Goal: Task Accomplishment & Management: Manage account settings

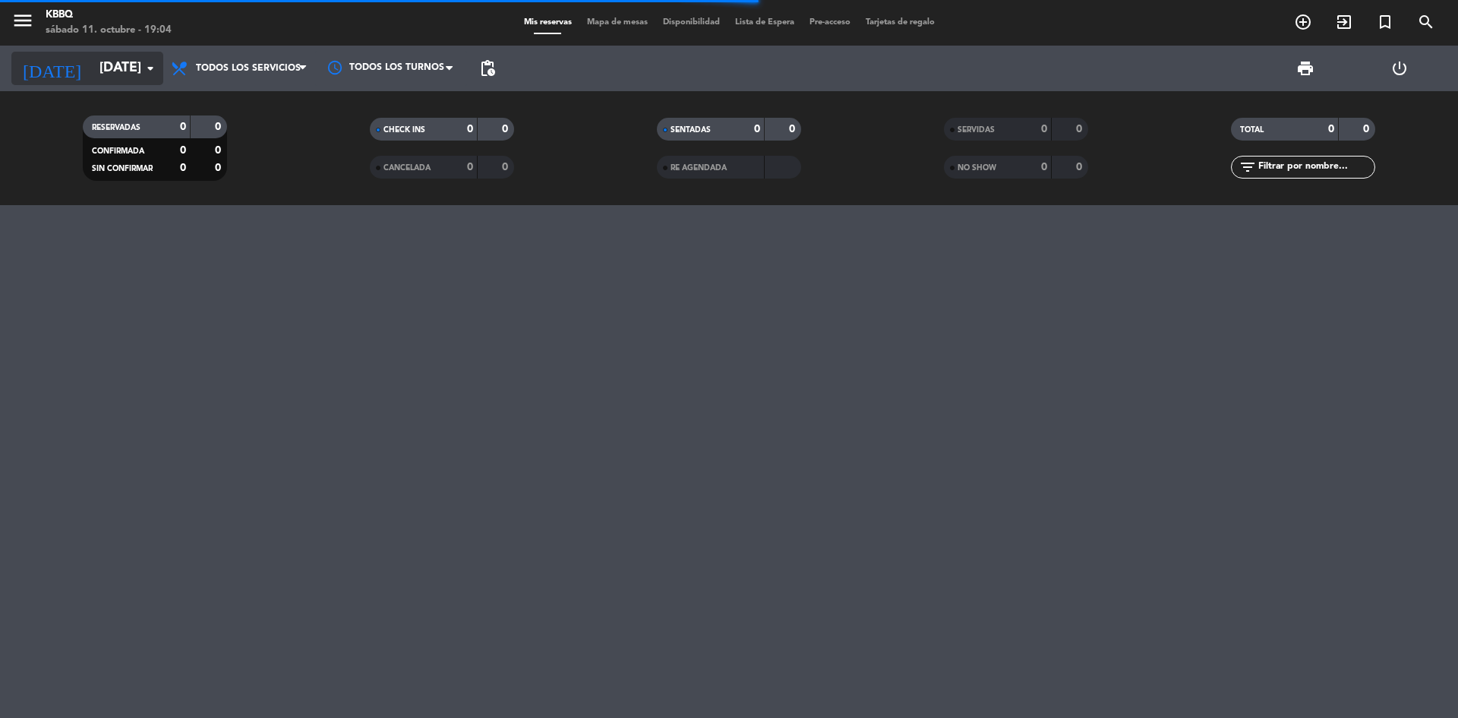
click at [125, 62] on input "[DATE]" at bounding box center [180, 68] width 176 height 30
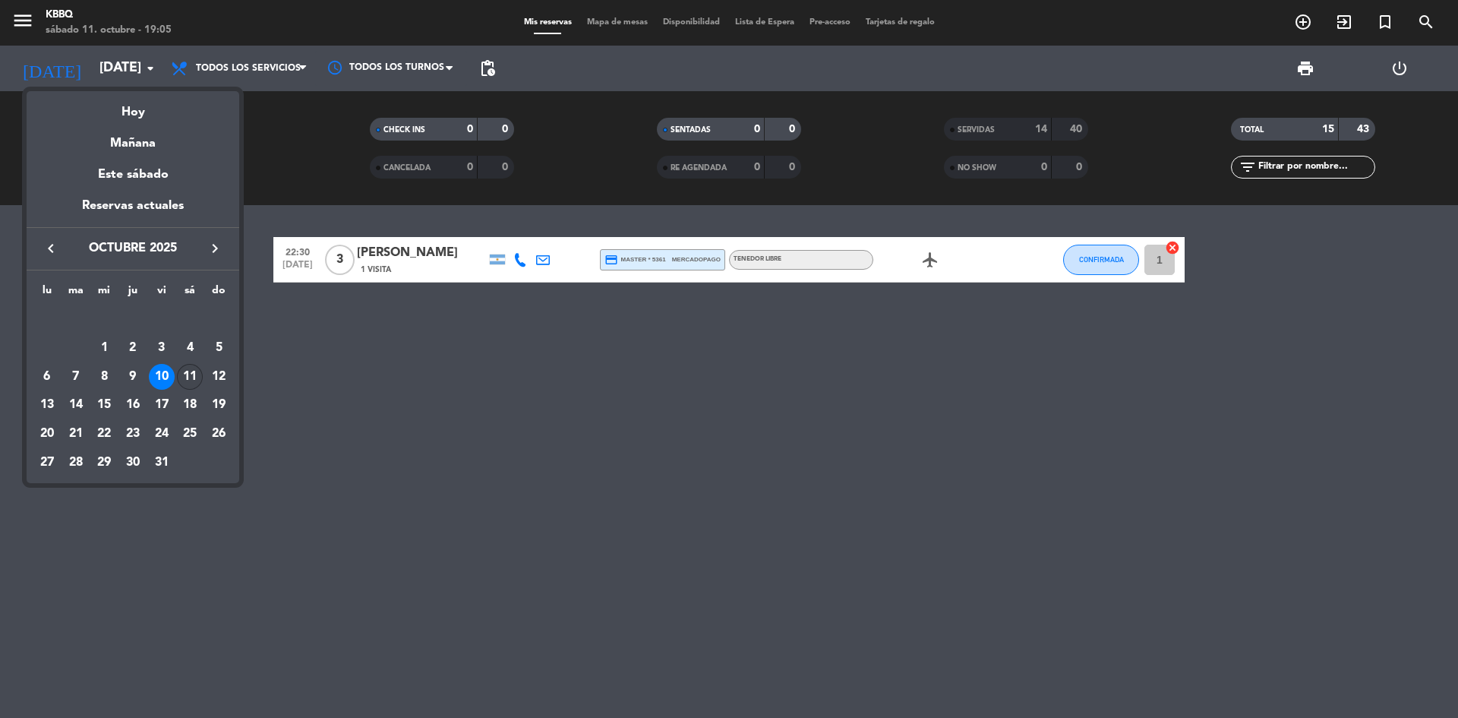
click at [187, 374] on div "11" at bounding box center [190, 377] width 26 height 26
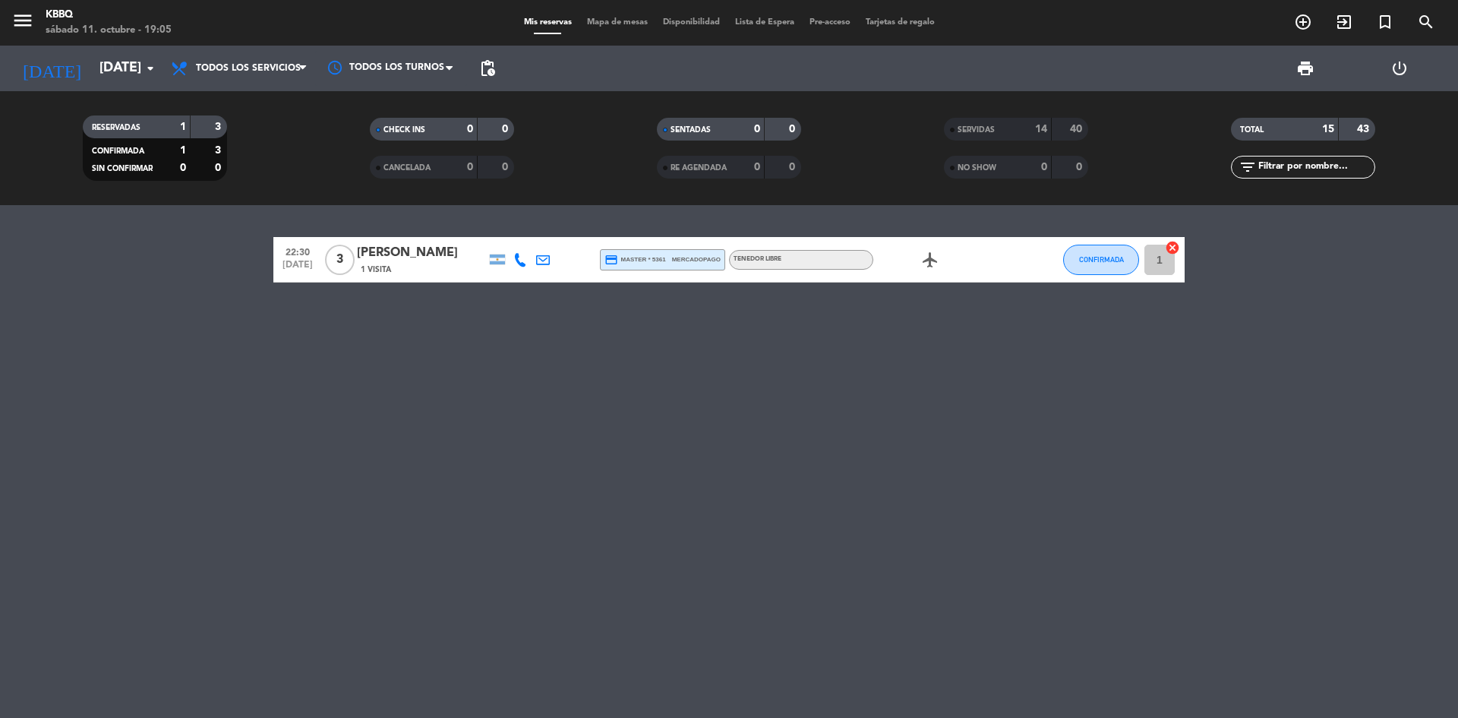
type input "[DATE]"
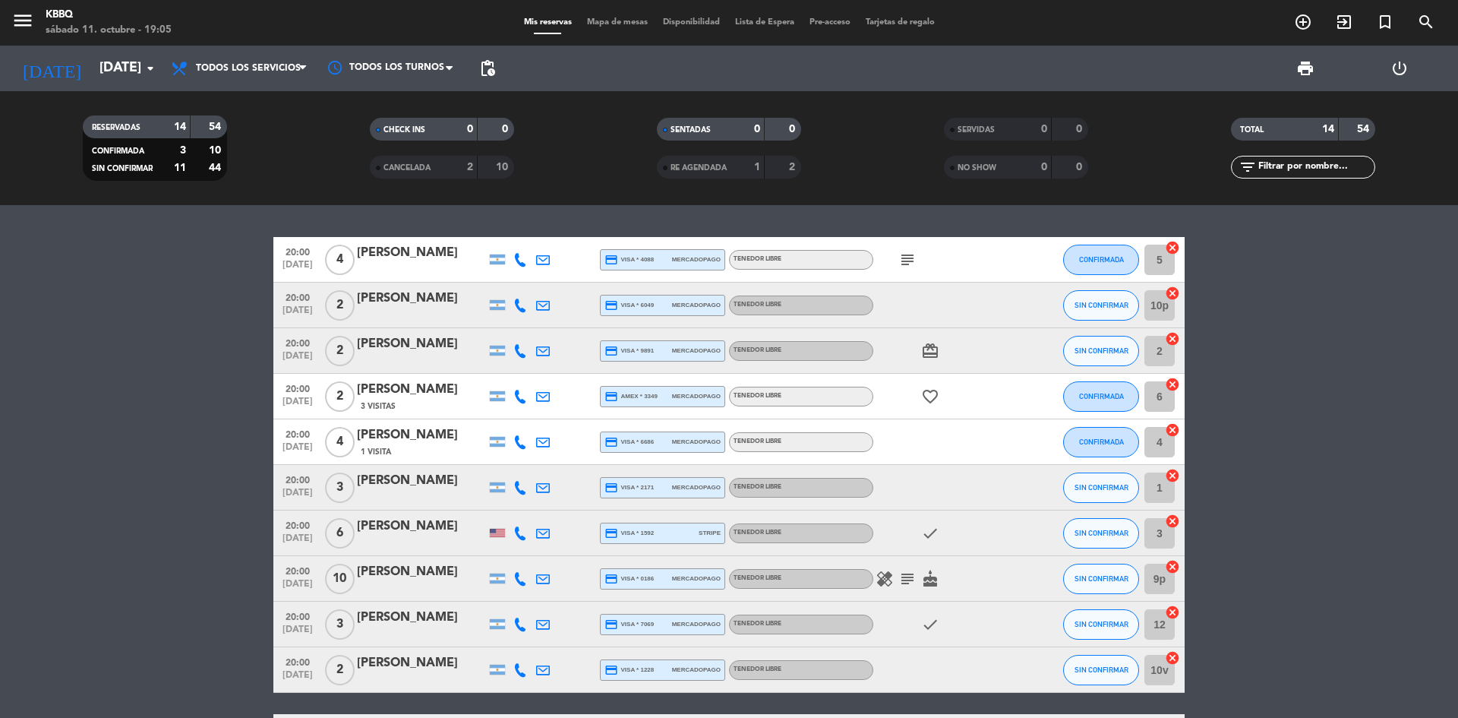
click at [877, 582] on icon "healing" at bounding box center [884, 578] width 18 height 18
drag, startPoint x: 881, startPoint y: 582, endPoint x: 901, endPoint y: 576, distance: 20.7
click at [882, 582] on icon "healing" at bounding box center [884, 578] width 18 height 18
click at [901, 576] on icon "subject" at bounding box center [907, 578] width 18 height 18
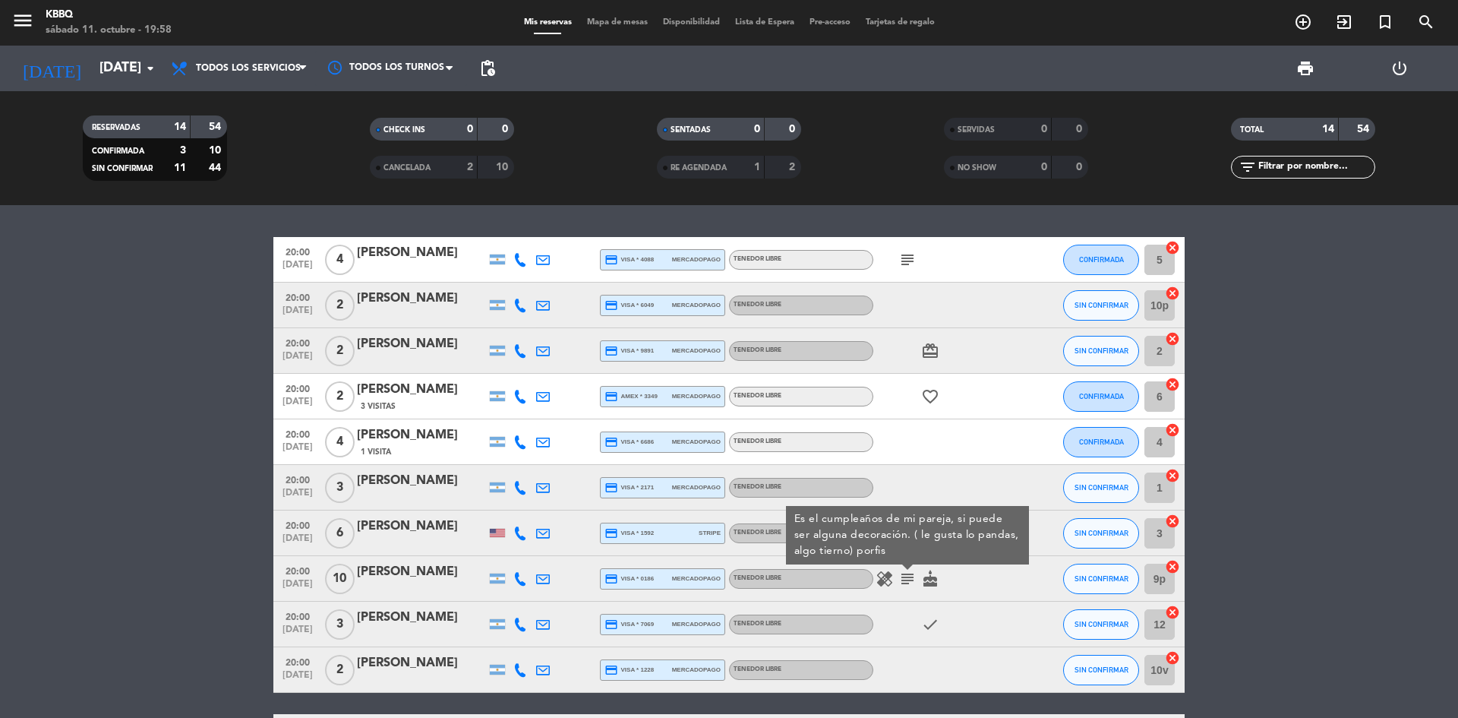
click at [992, 588] on div "healing subject Es el cumpleaños de mi pareja, si puede ser alguna decoración. …" at bounding box center [941, 578] width 137 height 45
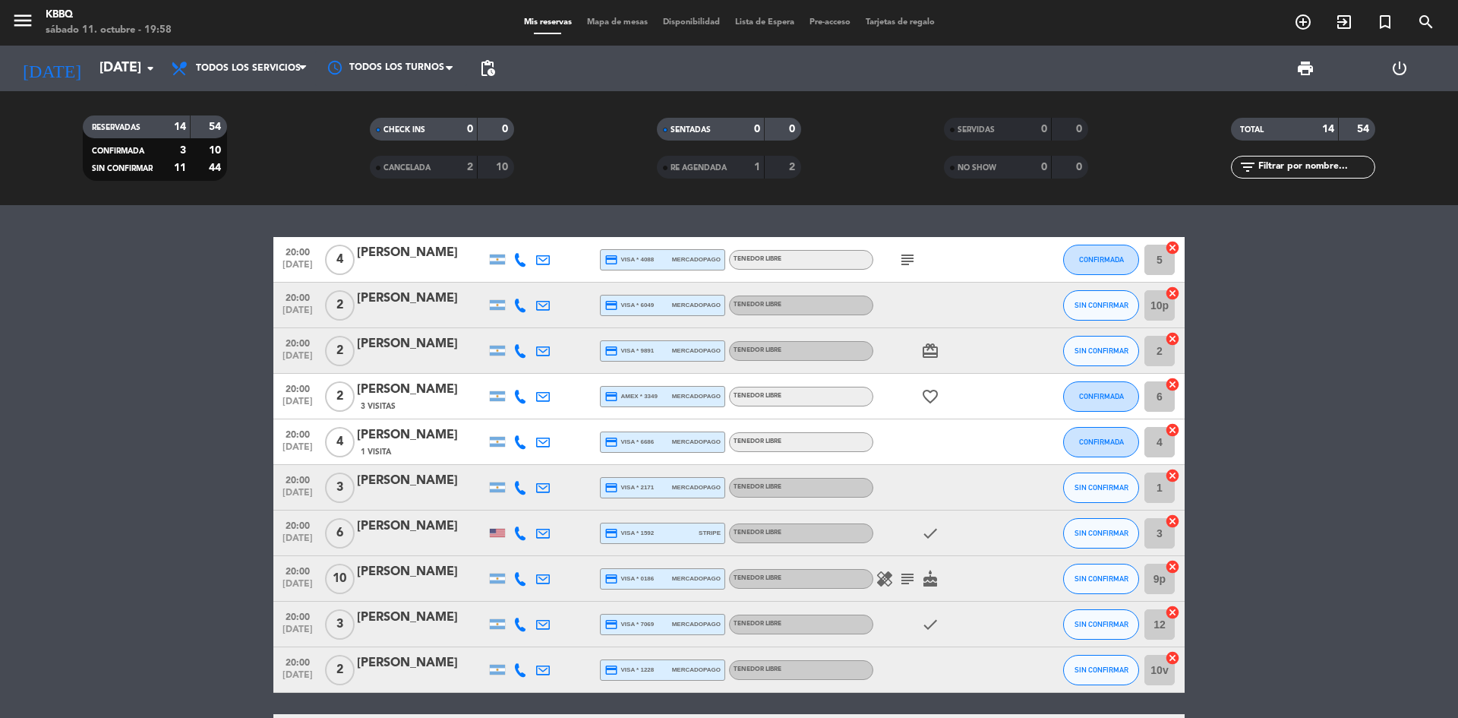
click at [910, 578] on icon "subject" at bounding box center [907, 578] width 18 height 18
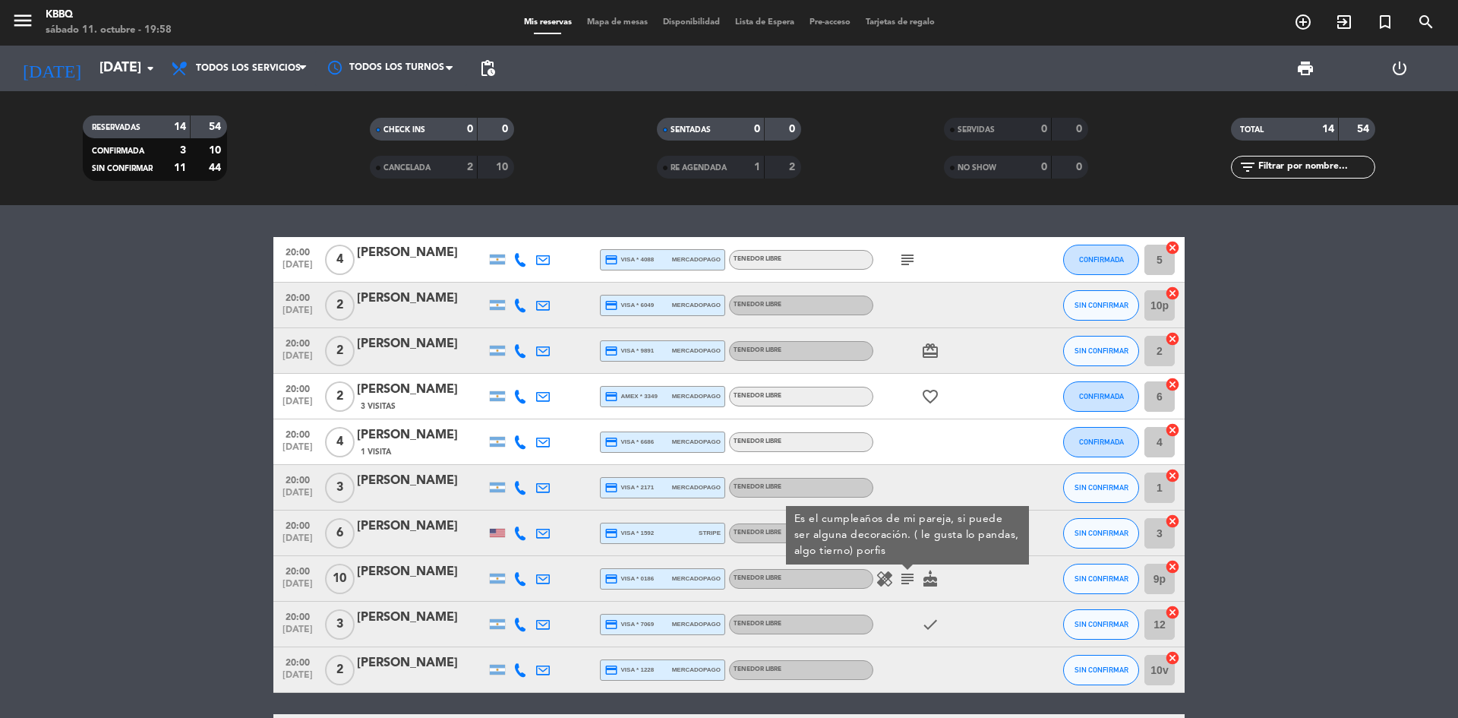
click at [885, 581] on icon "healing" at bounding box center [884, 578] width 18 height 18
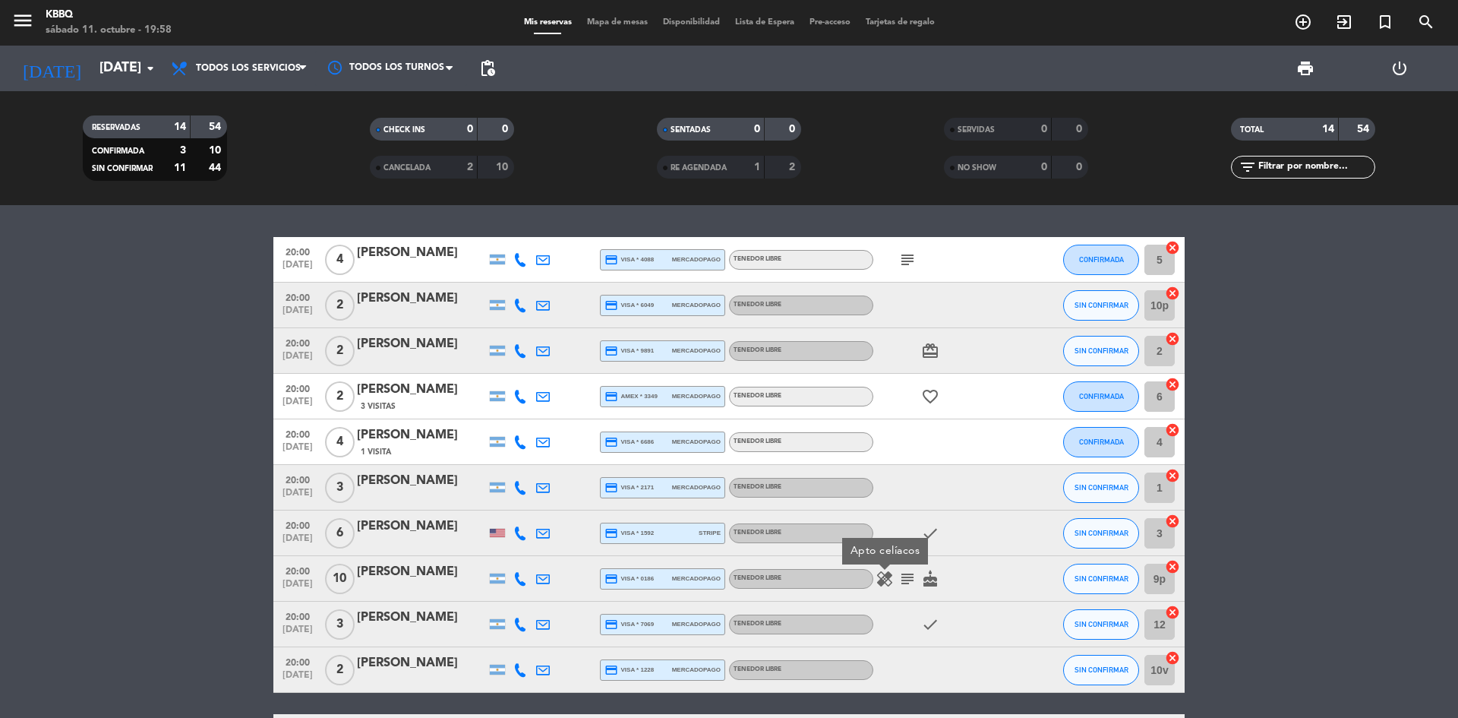
click at [988, 565] on div "healing Apto celíacos subject cake" at bounding box center [941, 578] width 137 height 45
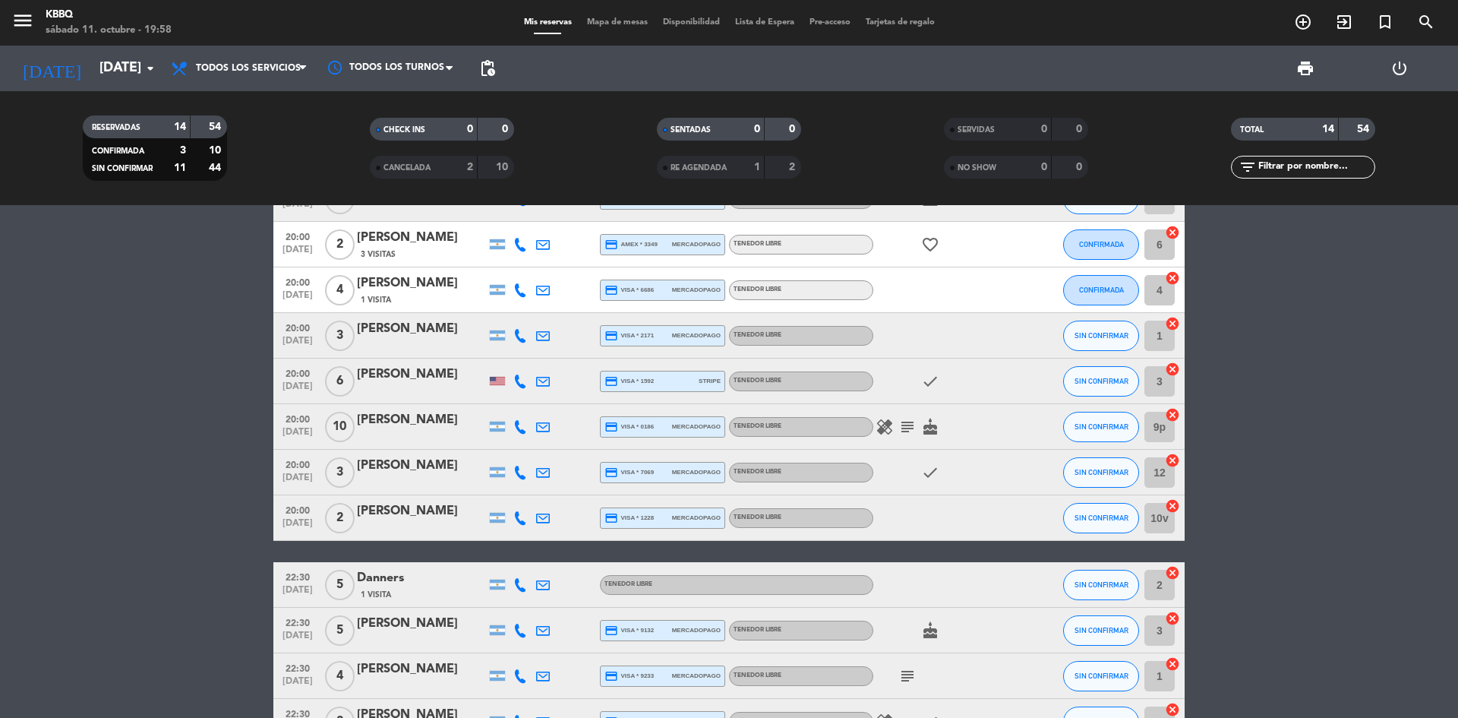
scroll to position [254, 0]
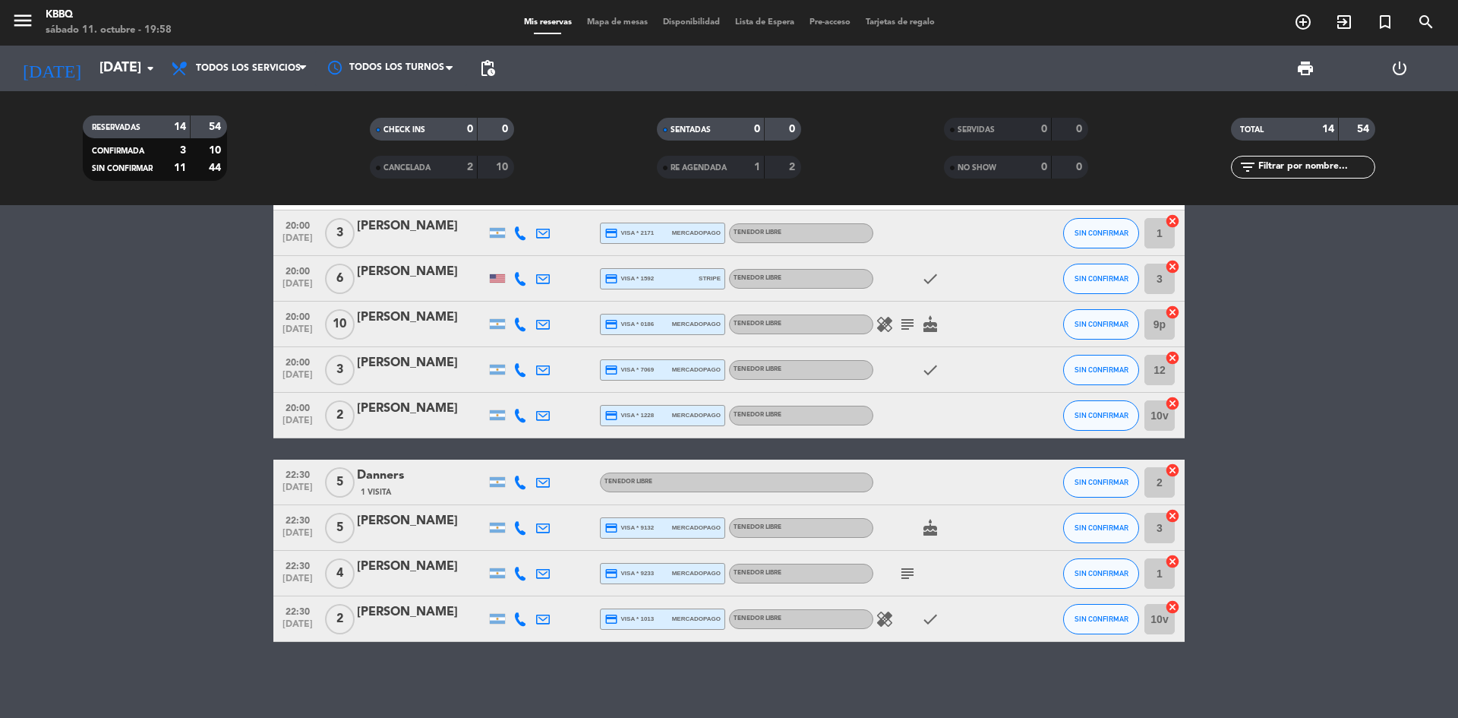
click at [903, 581] on icon "subject" at bounding box center [907, 573] width 18 height 18
click at [889, 618] on icon "healing" at bounding box center [884, 619] width 18 height 18
drag, startPoint x: 889, startPoint y: 618, endPoint x: 763, endPoint y: 248, distance: 390.7
click at [886, 610] on span "healing Sin gluten" at bounding box center [884, 619] width 23 height 18
click at [882, 327] on icon "healing" at bounding box center [884, 324] width 18 height 18
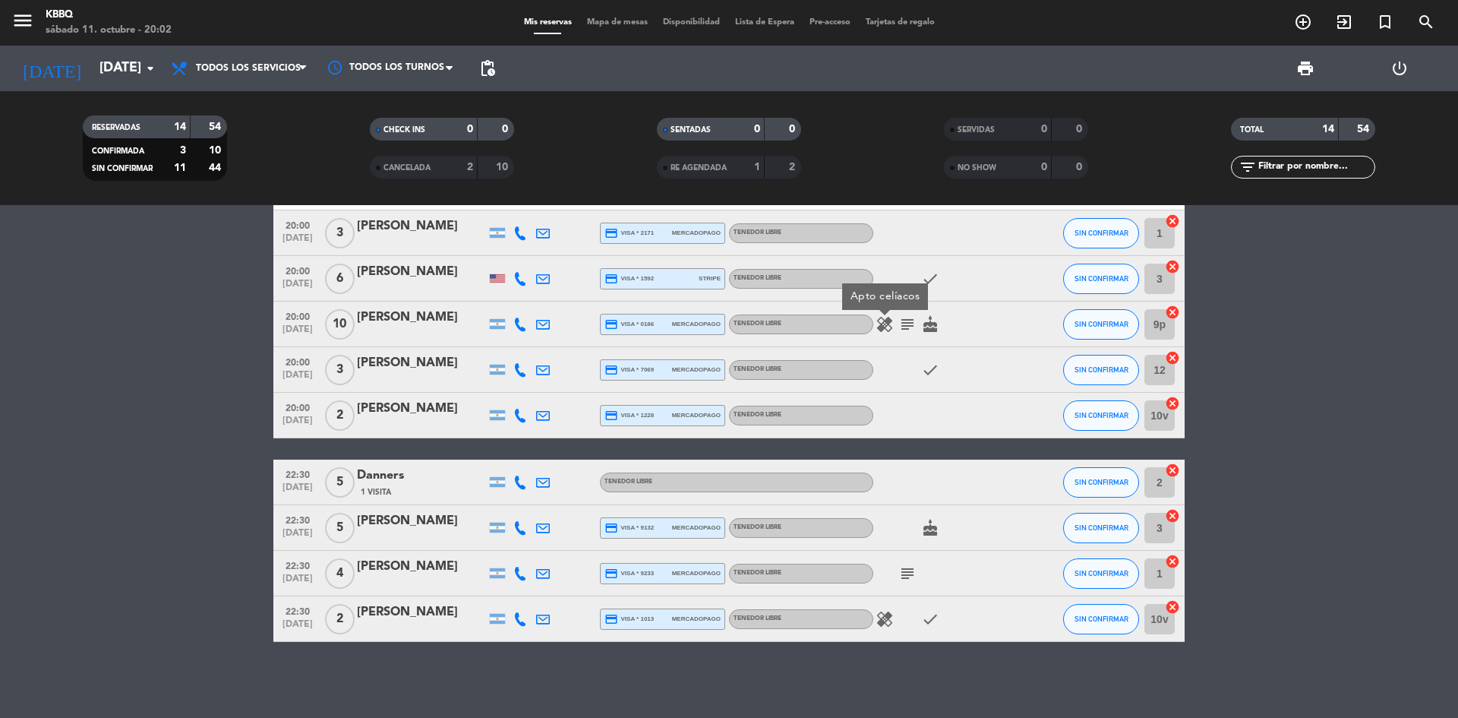
click at [890, 399] on div at bounding box center [941, 415] width 137 height 45
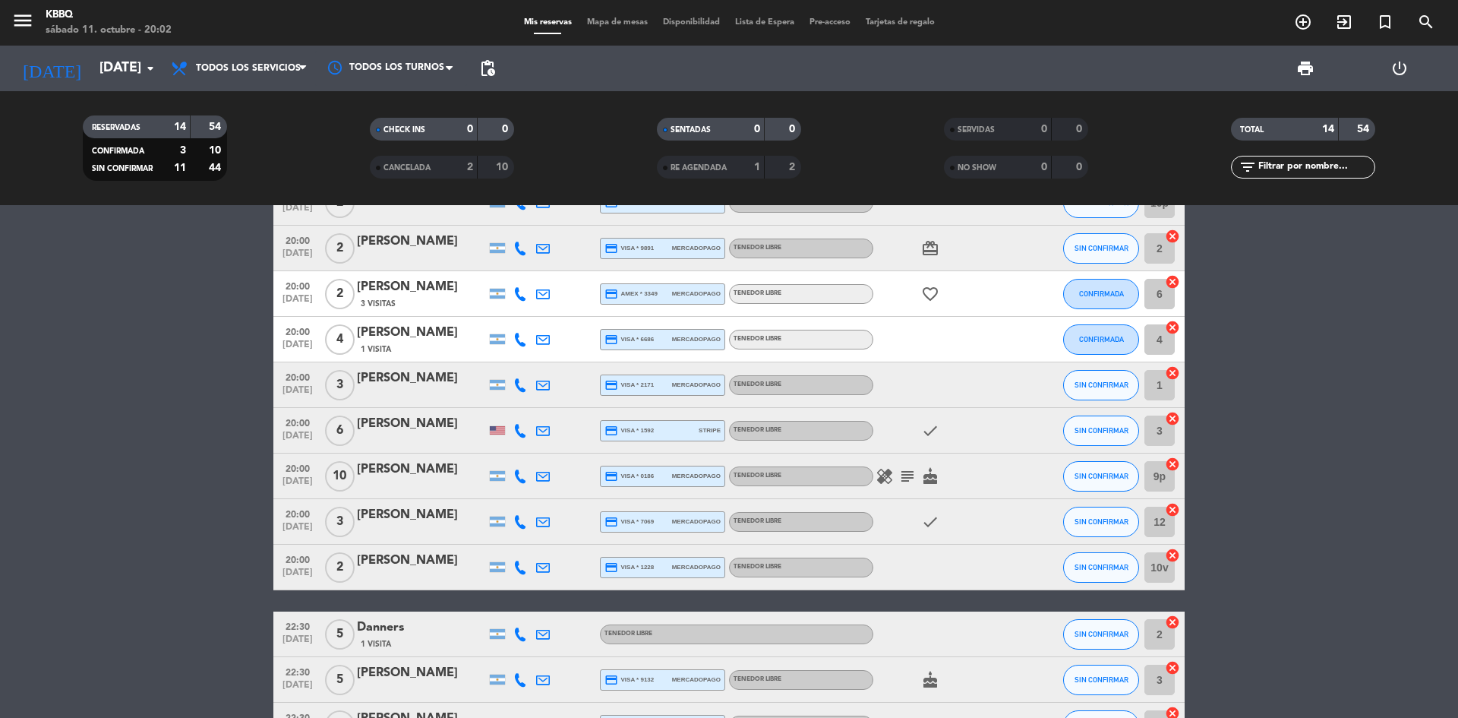
scroll to position [0, 0]
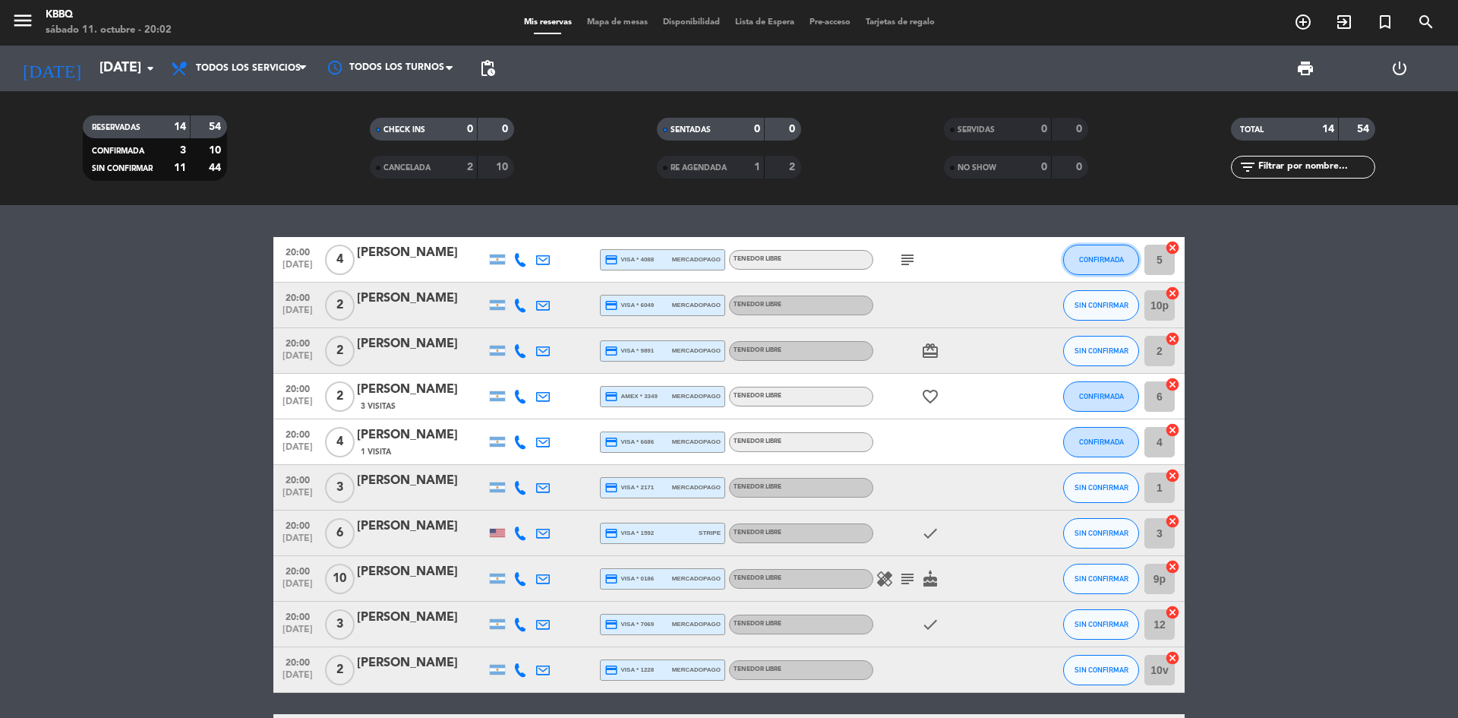
click at [1080, 257] on span "CONFIRMADA" at bounding box center [1101, 259] width 45 height 8
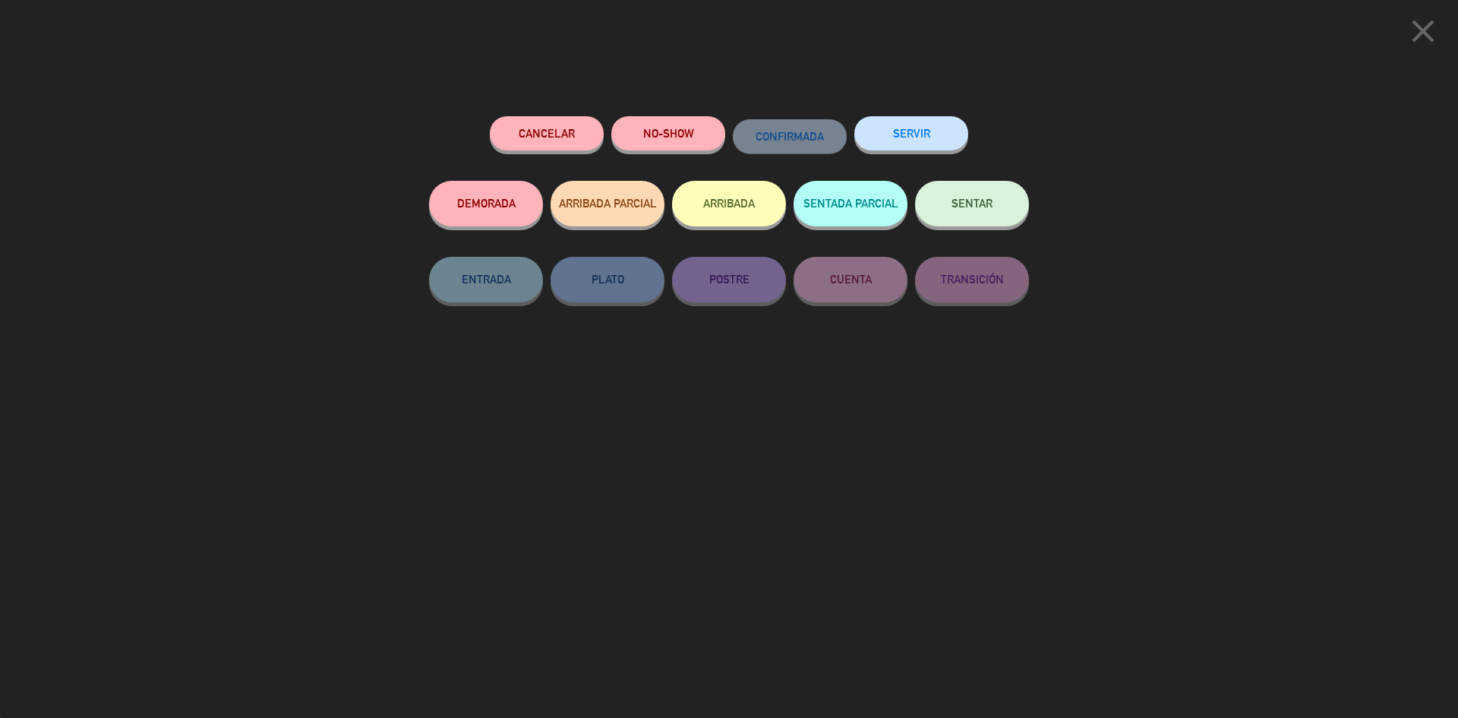
drag, startPoint x: 949, startPoint y: 197, endPoint x: 986, endPoint y: 214, distance: 40.1
click at [950, 197] on button "SENTAR" at bounding box center [972, 204] width 114 height 46
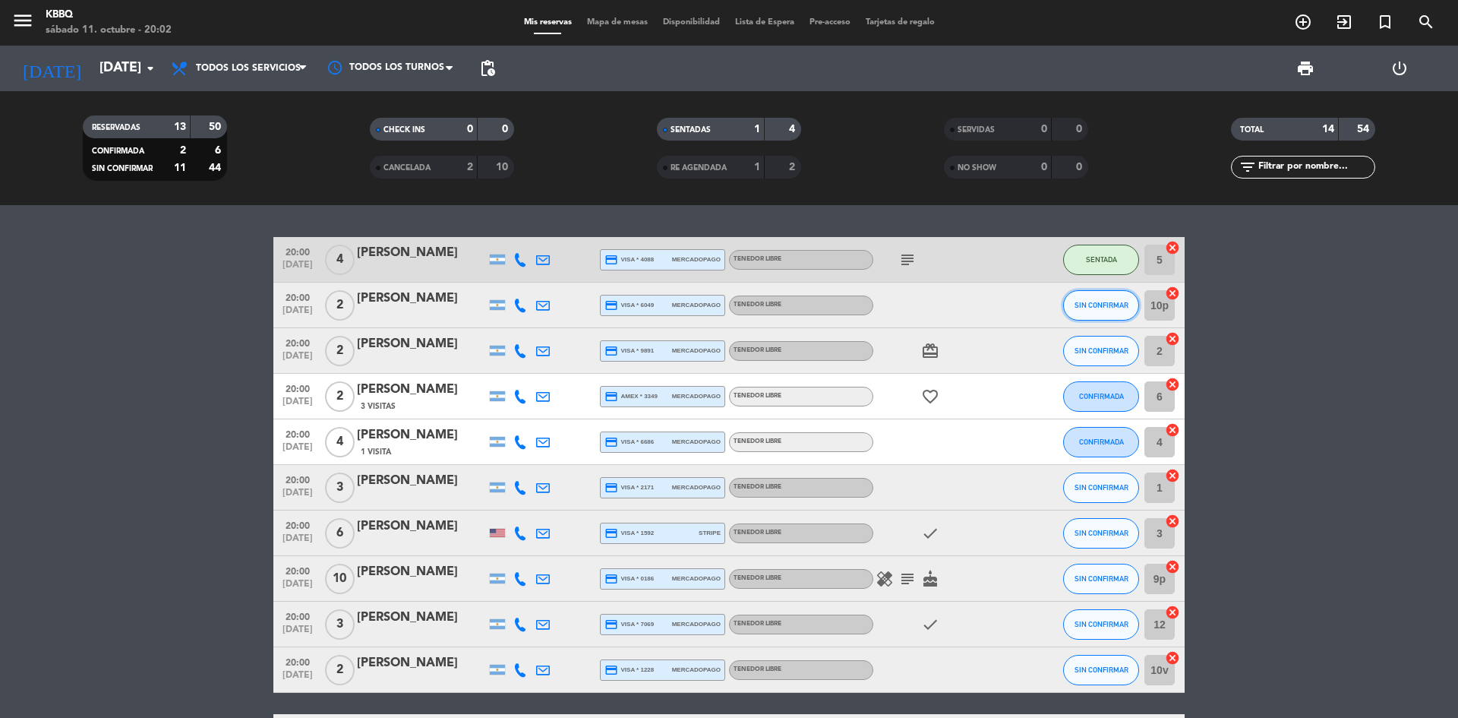
click at [1106, 306] on span "SIN CONFIRMAR" at bounding box center [1101, 305] width 54 height 8
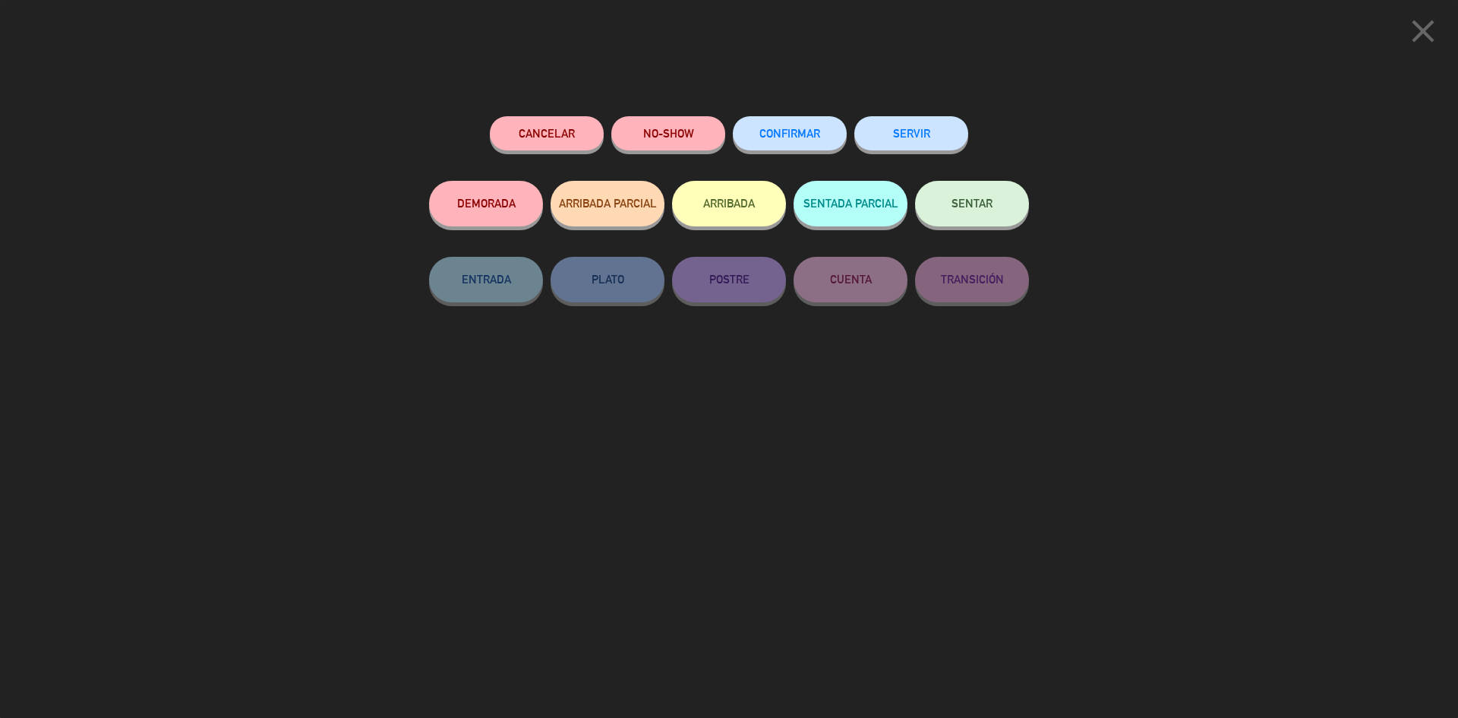
click at [1005, 197] on button "SENTAR" at bounding box center [972, 204] width 114 height 46
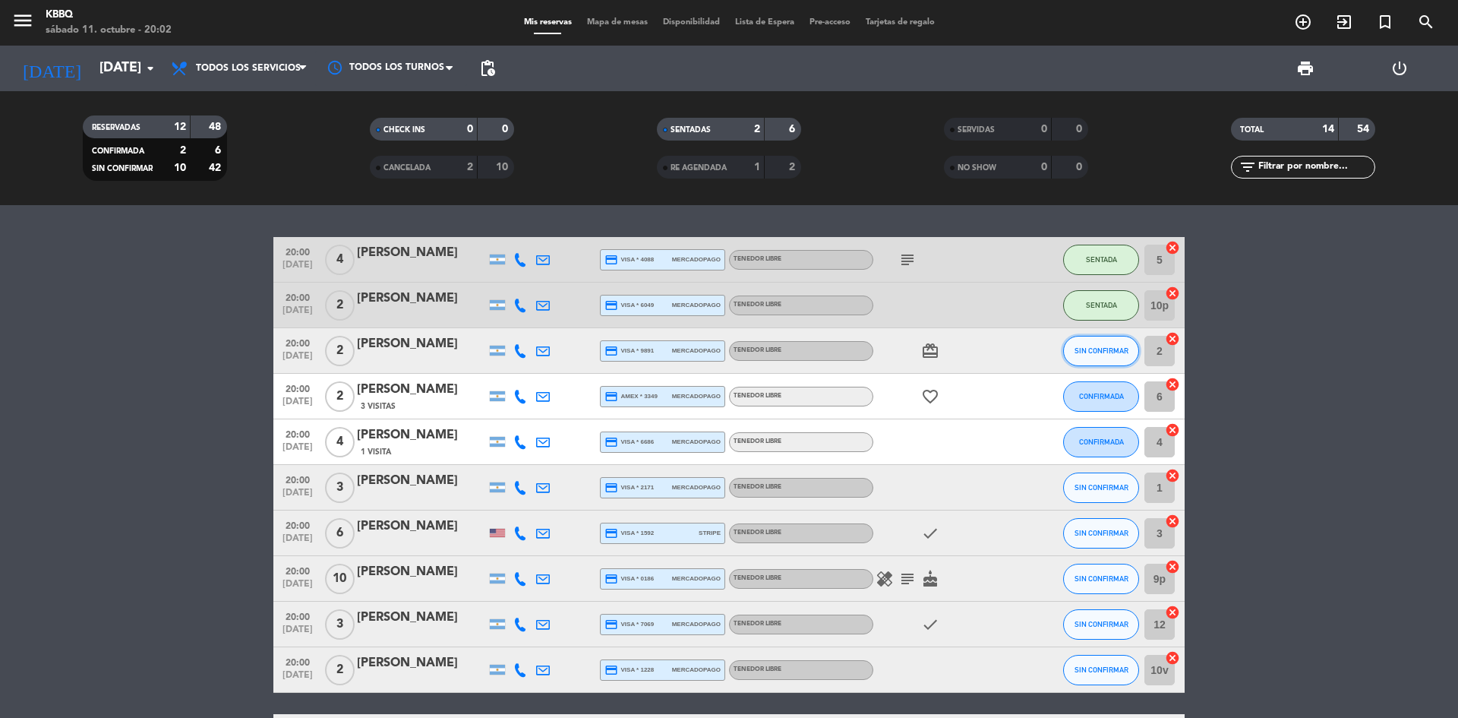
click at [1115, 364] on button "SIN CONFIRMAR" at bounding box center [1101, 351] width 76 height 30
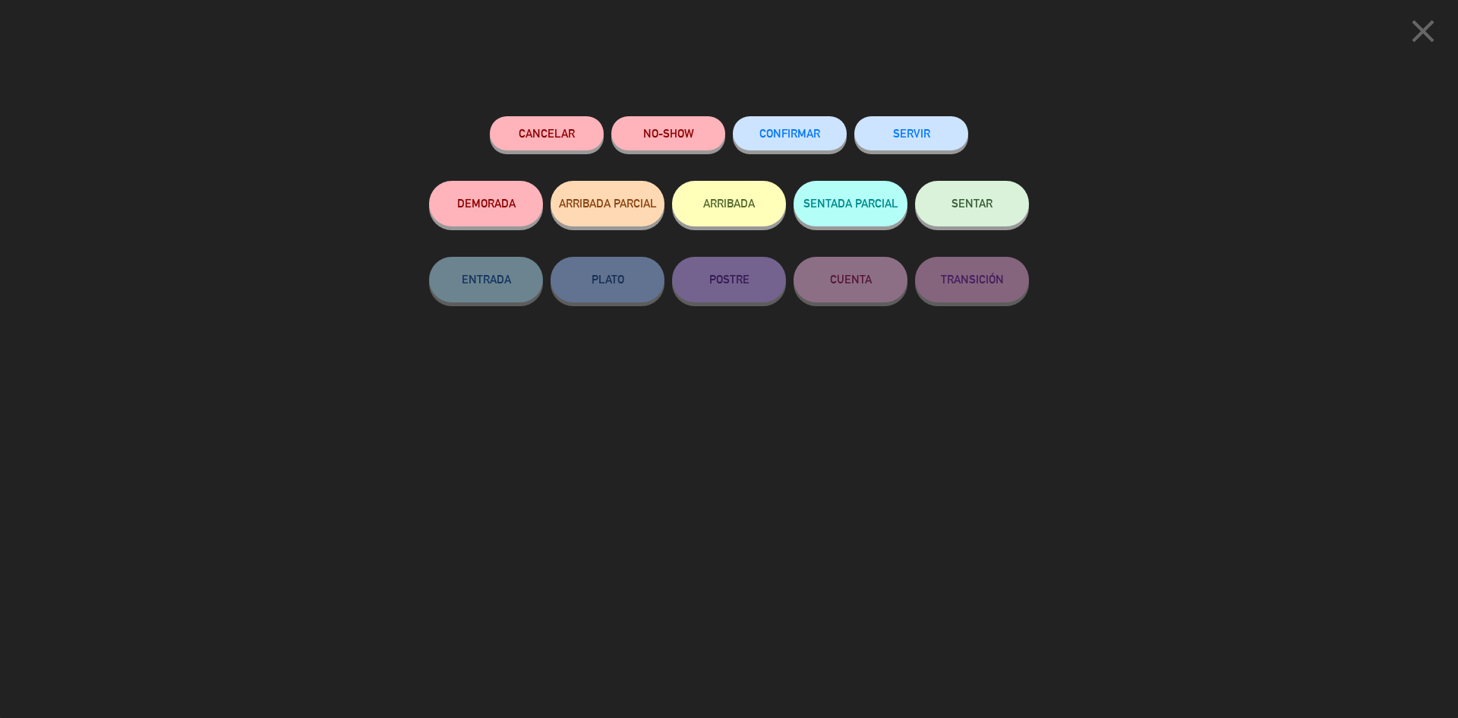
click at [957, 187] on button "SENTAR" at bounding box center [972, 204] width 114 height 46
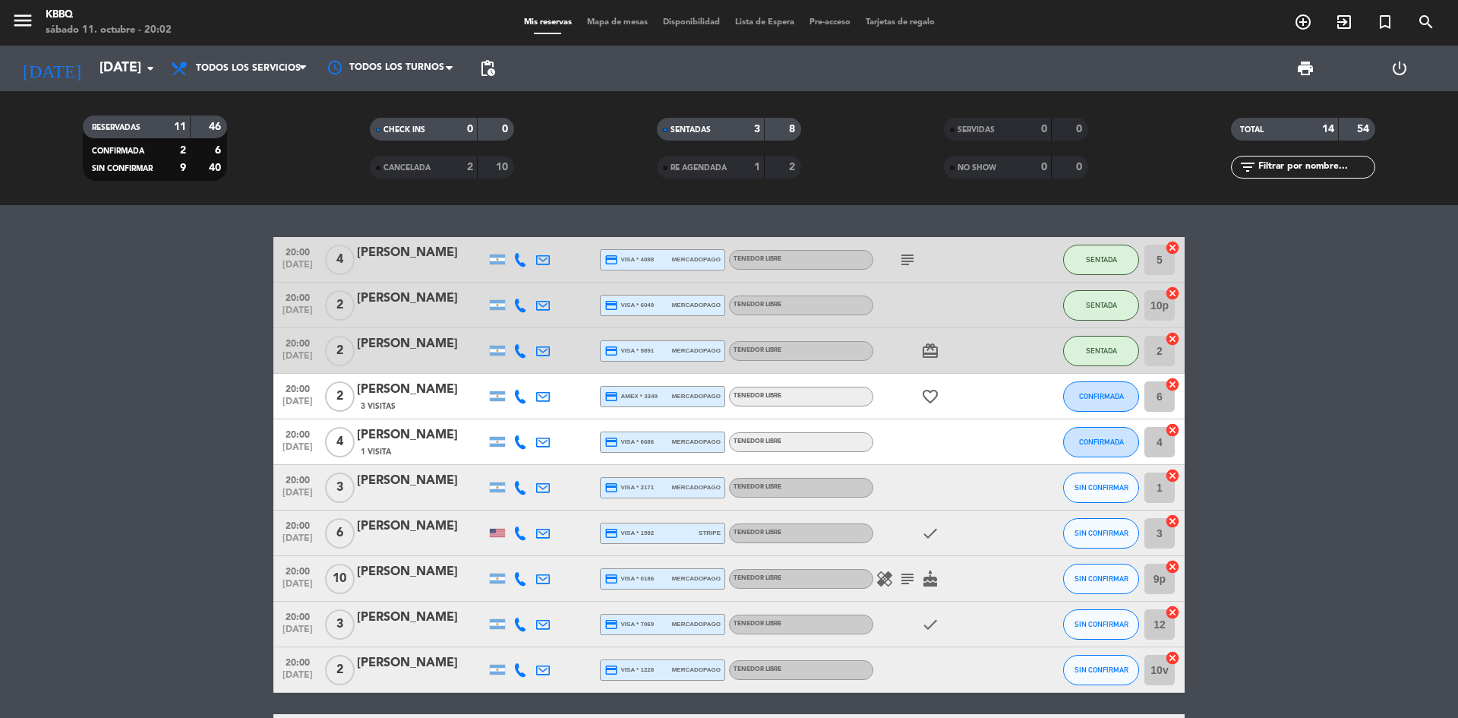
click at [912, 254] on icon "subject" at bounding box center [907, 260] width 18 height 18
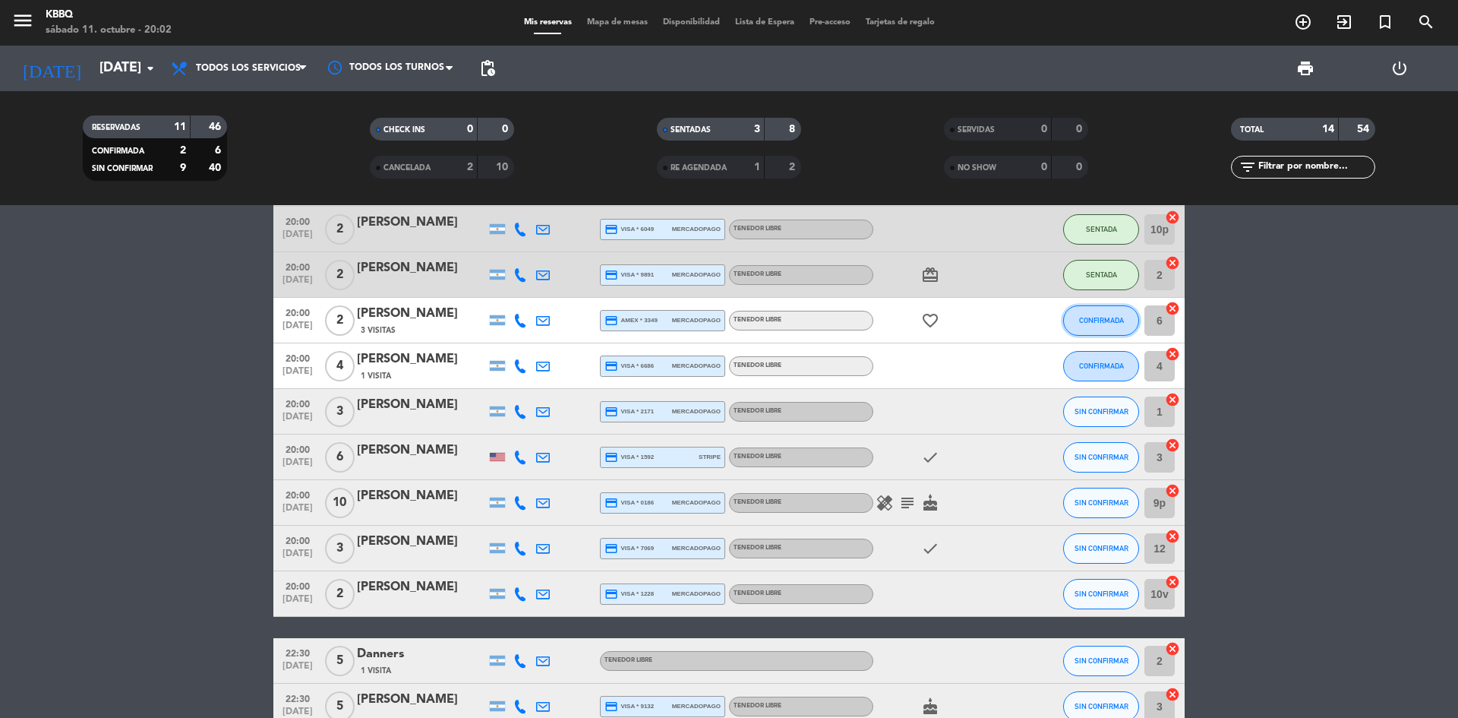
click at [1125, 320] on button "CONFIRMADA" at bounding box center [1101, 320] width 76 height 30
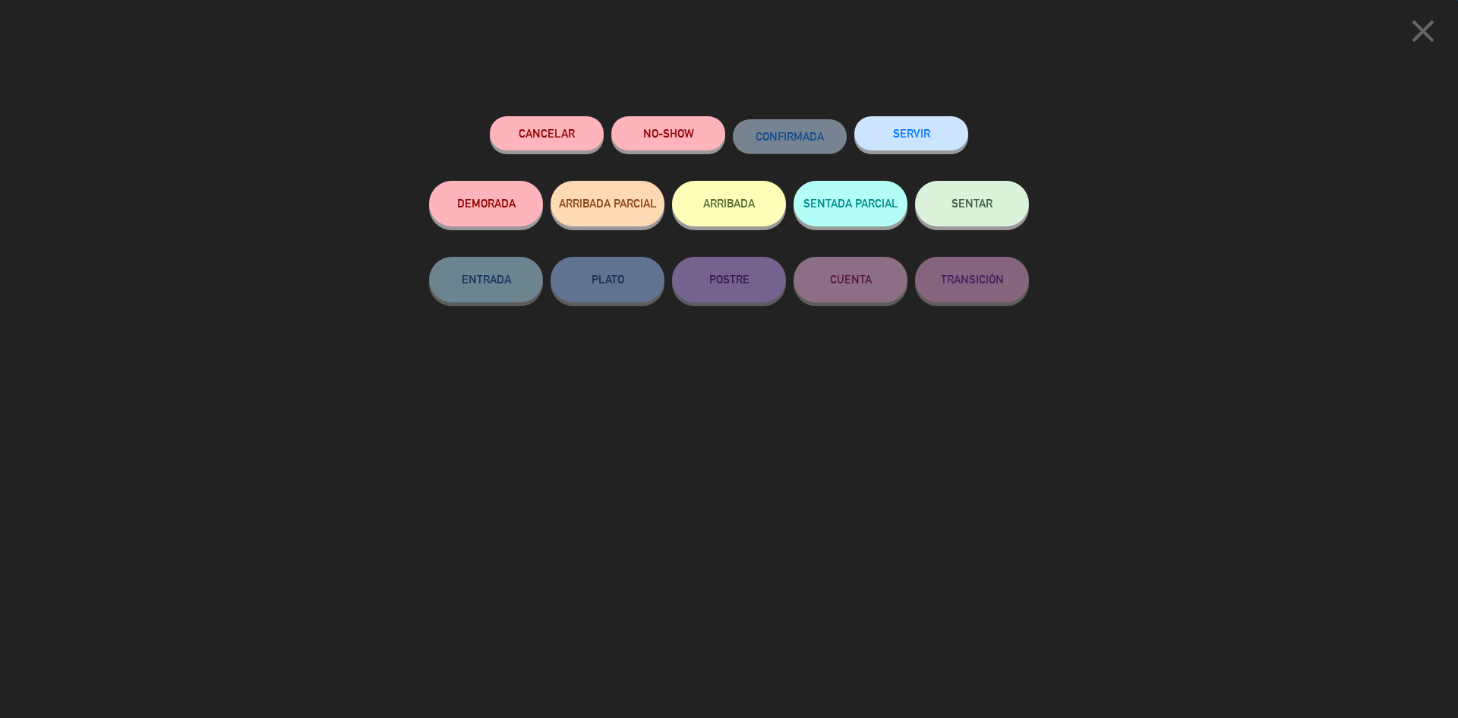
click at [884, 134] on button "SERVIR" at bounding box center [911, 133] width 114 height 34
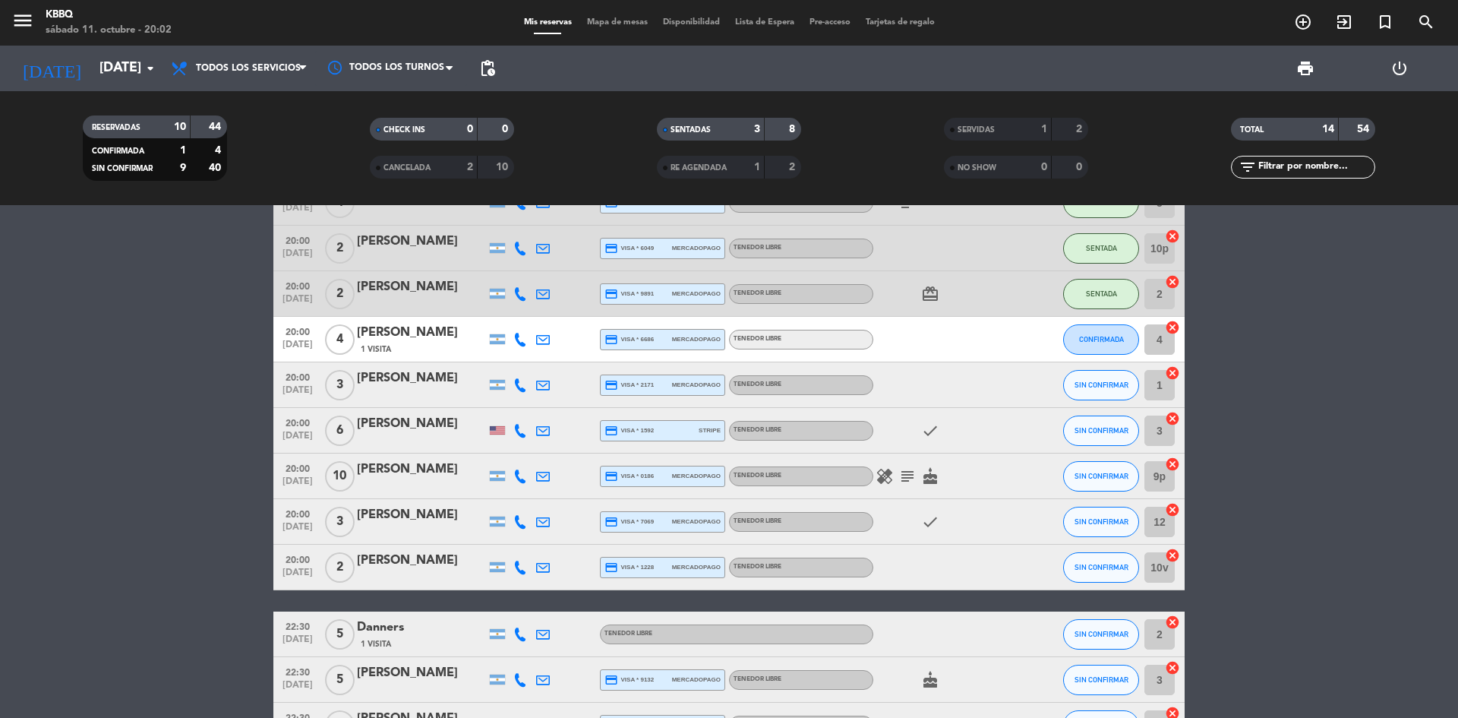
scroll to position [0, 0]
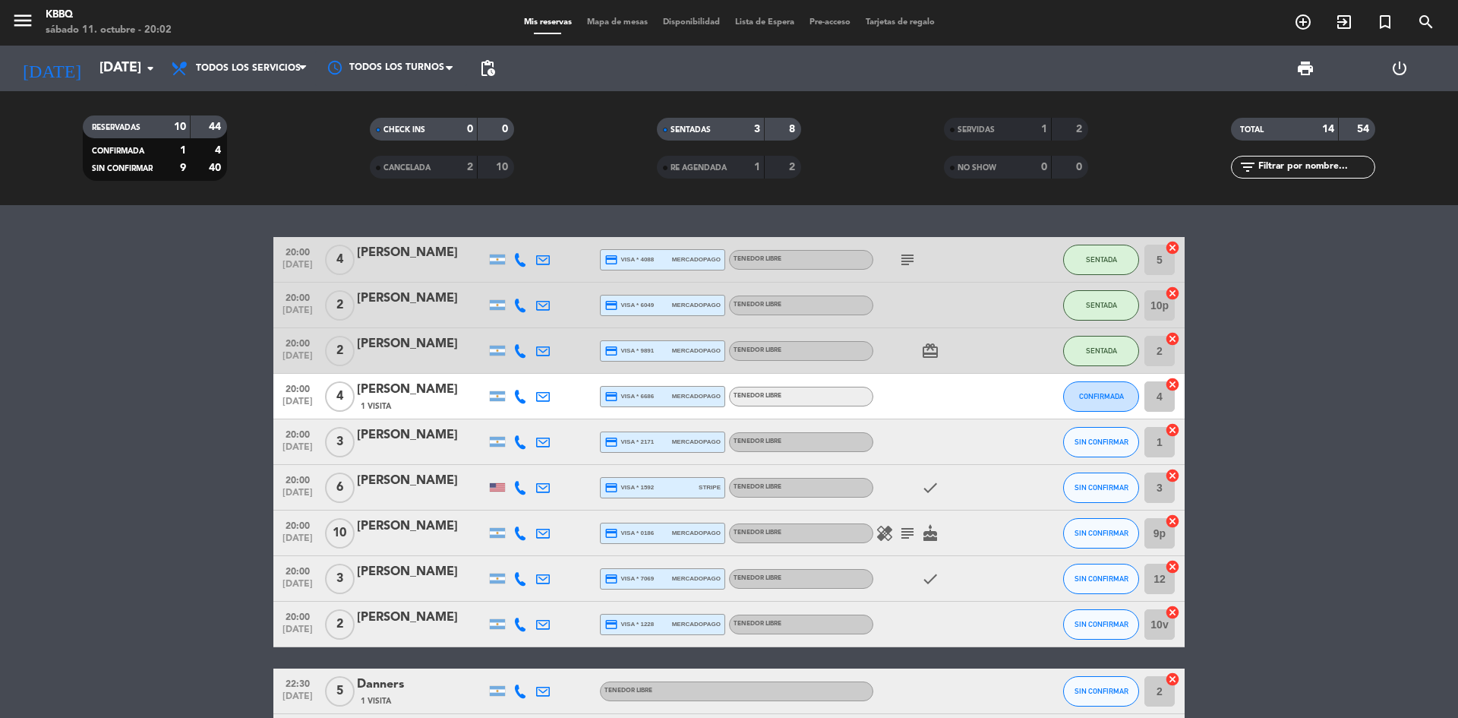
click at [979, 123] on div "SERVIDAS" at bounding box center [983, 129] width 70 height 17
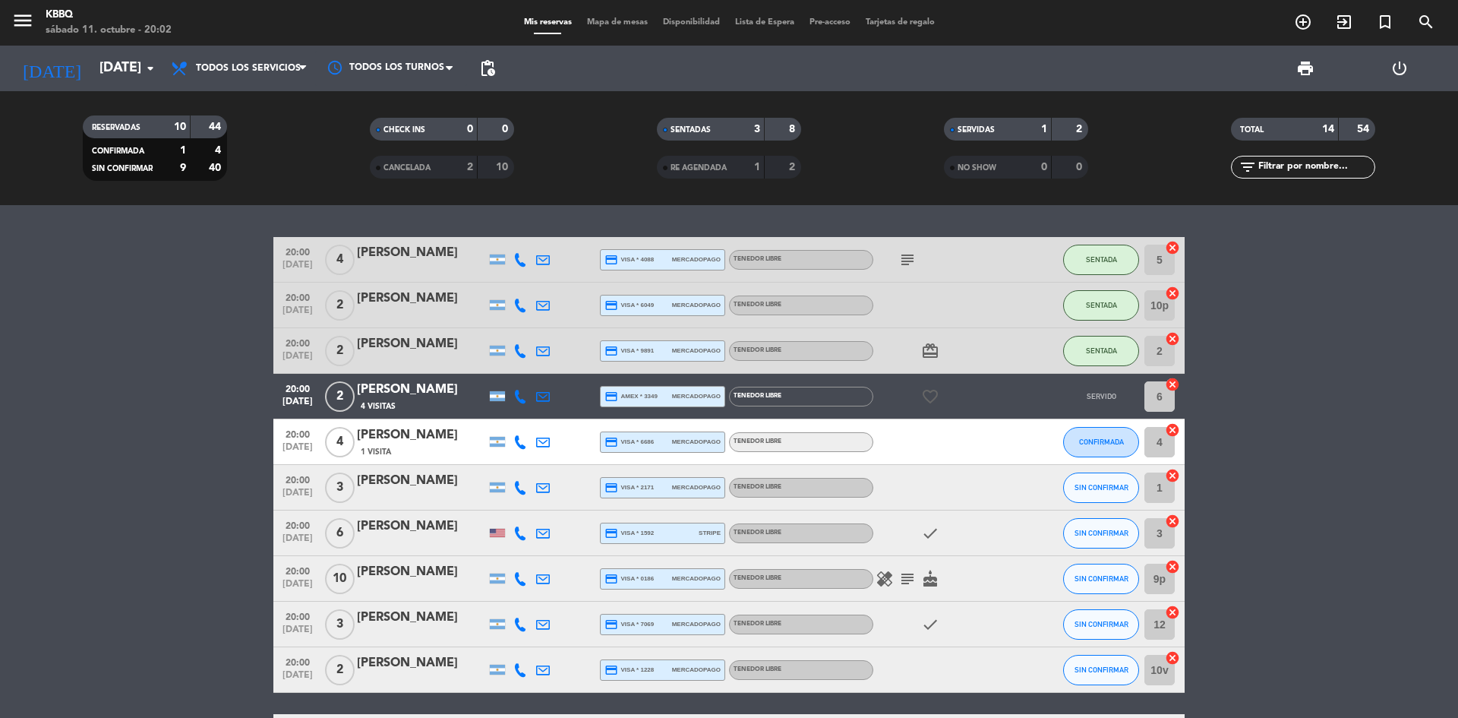
scroll to position [76, 0]
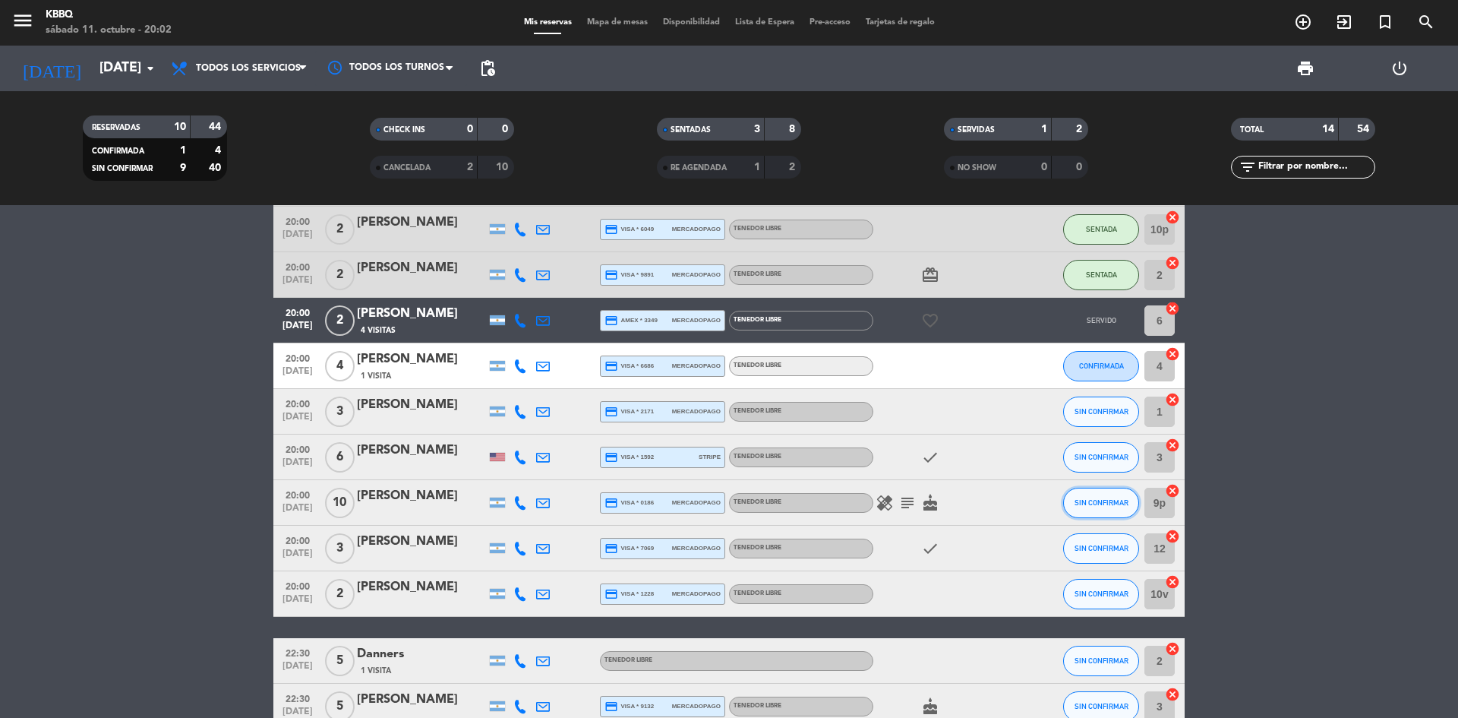
click at [1068, 504] on button "SIN CONFIRMAR" at bounding box center [1101, 502] width 76 height 30
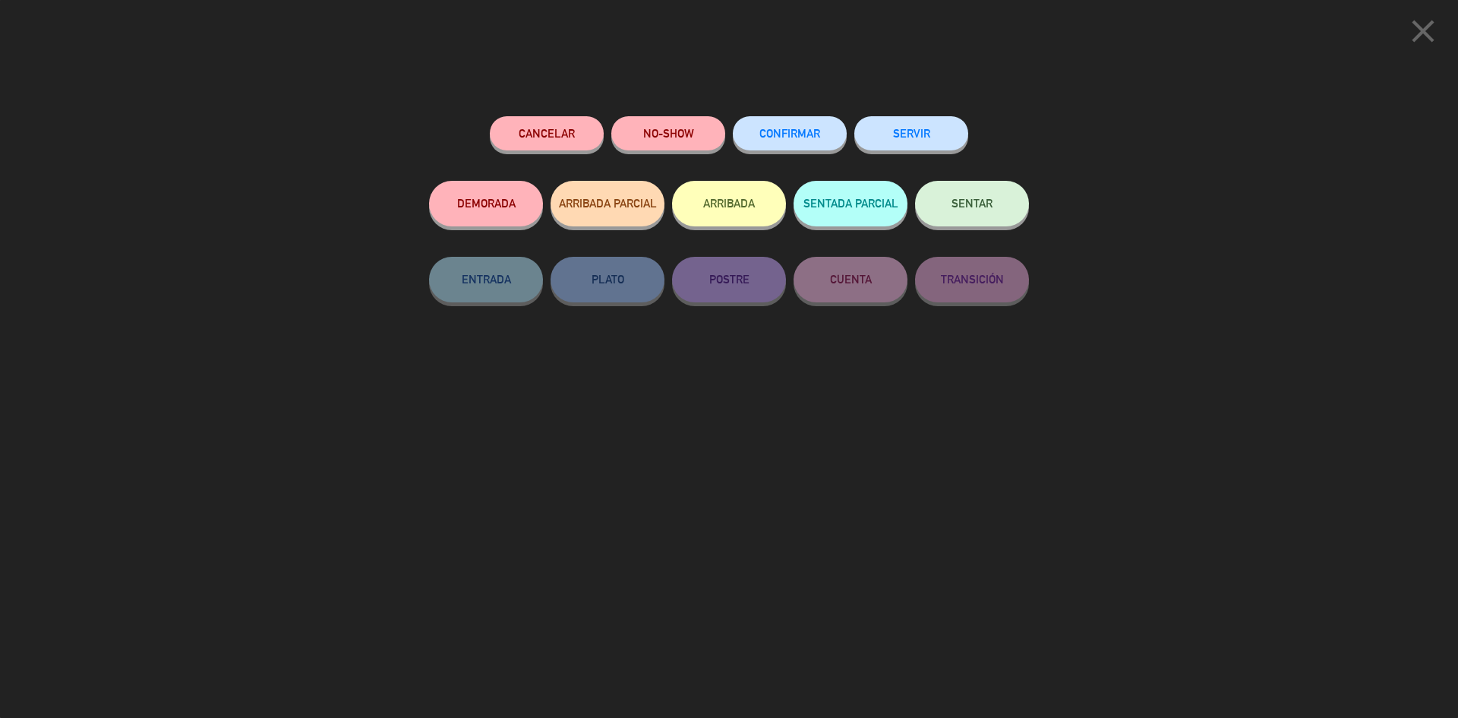
click at [974, 197] on button "SENTAR" at bounding box center [972, 204] width 114 height 46
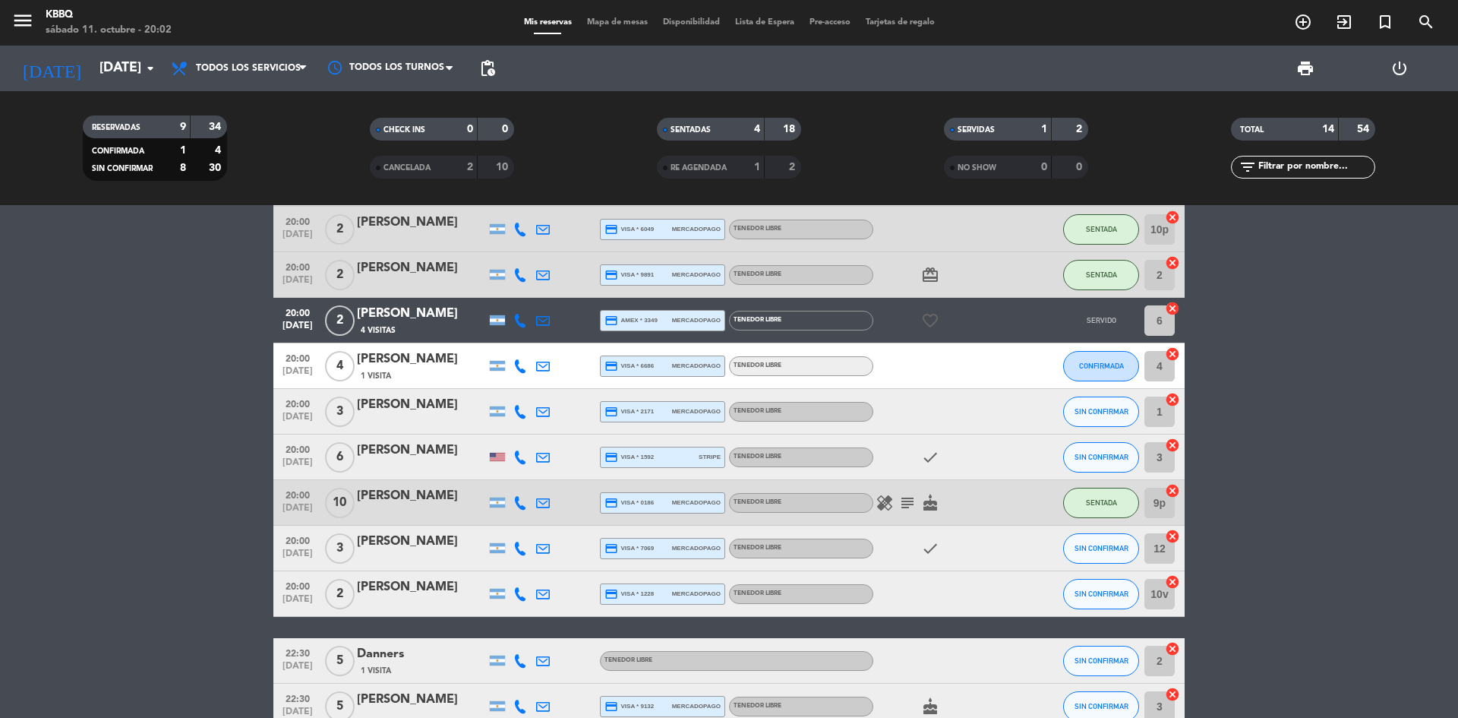
scroll to position [0, 0]
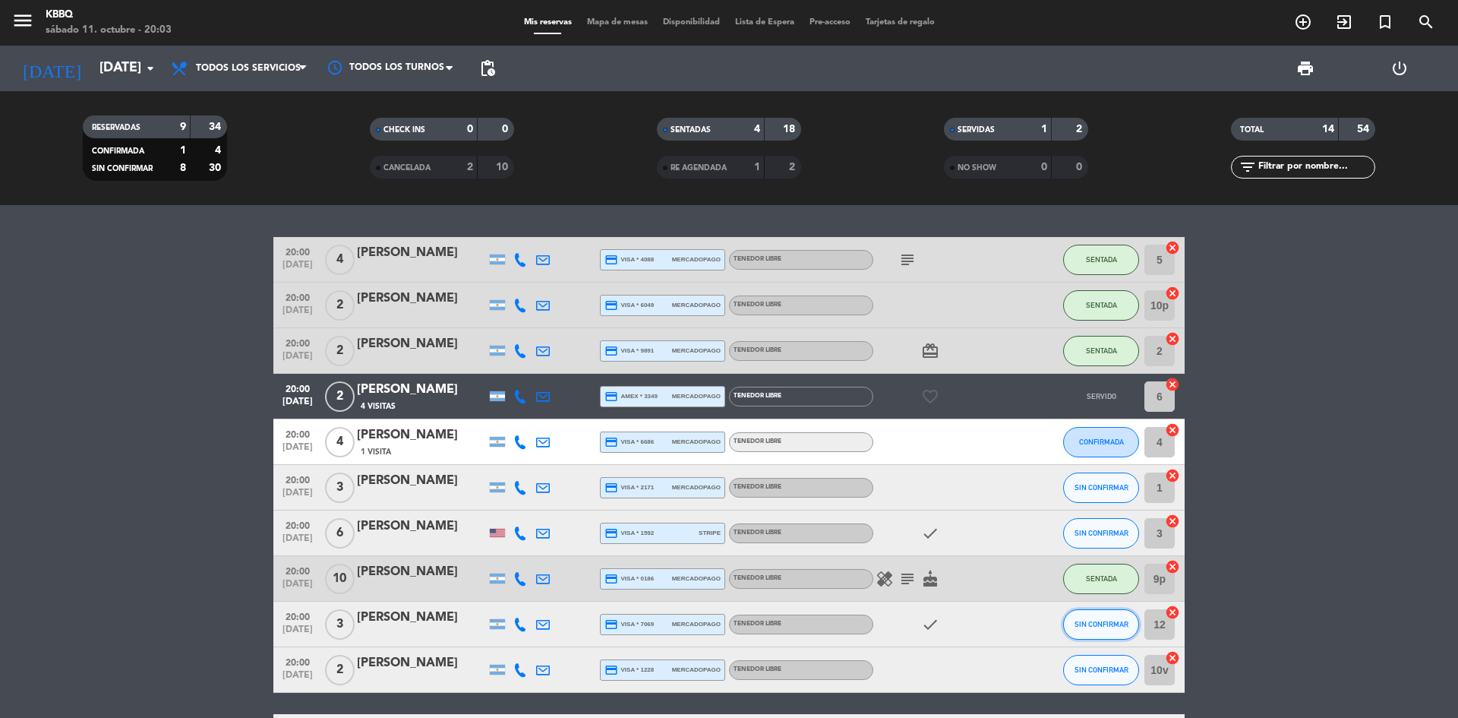
click at [1112, 630] on button "SIN CONFIRMAR" at bounding box center [1101, 624] width 76 height 30
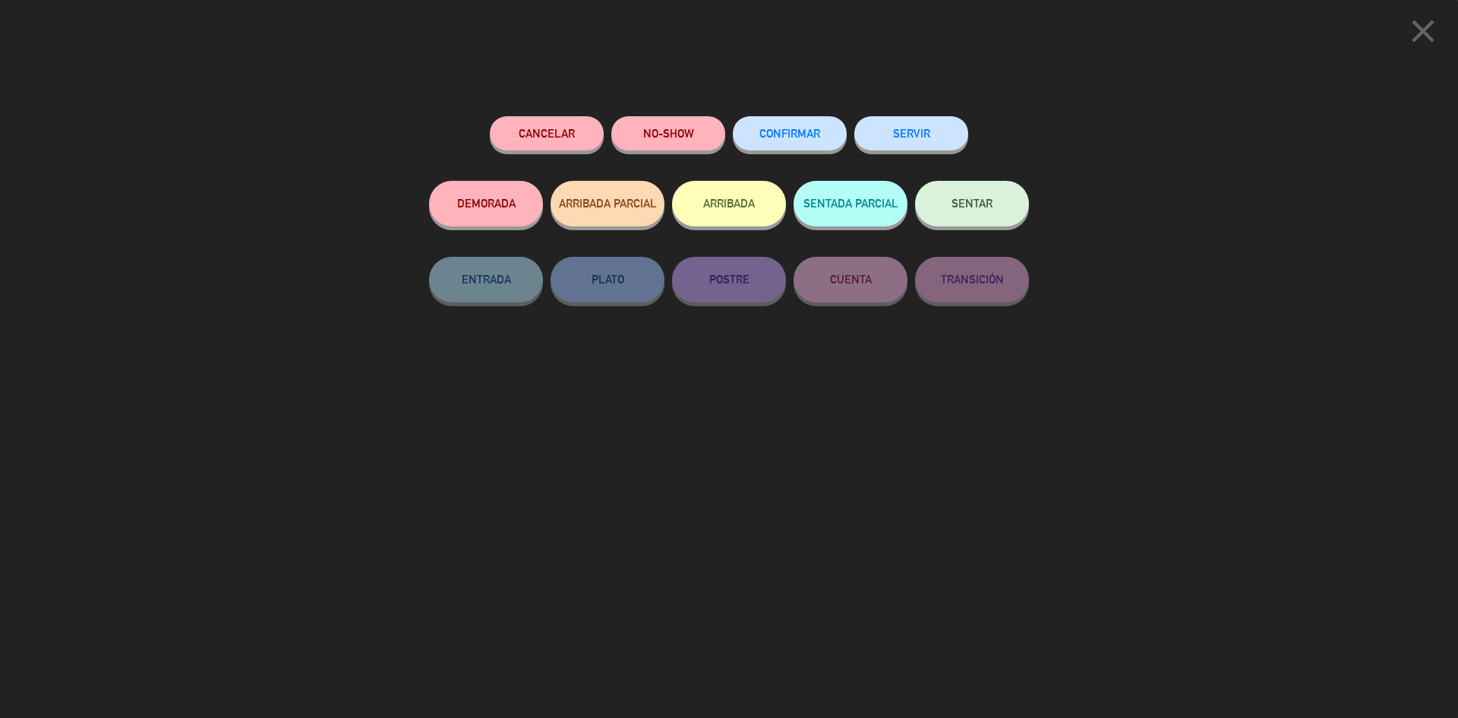
click at [953, 197] on button "SENTAR" at bounding box center [972, 204] width 114 height 46
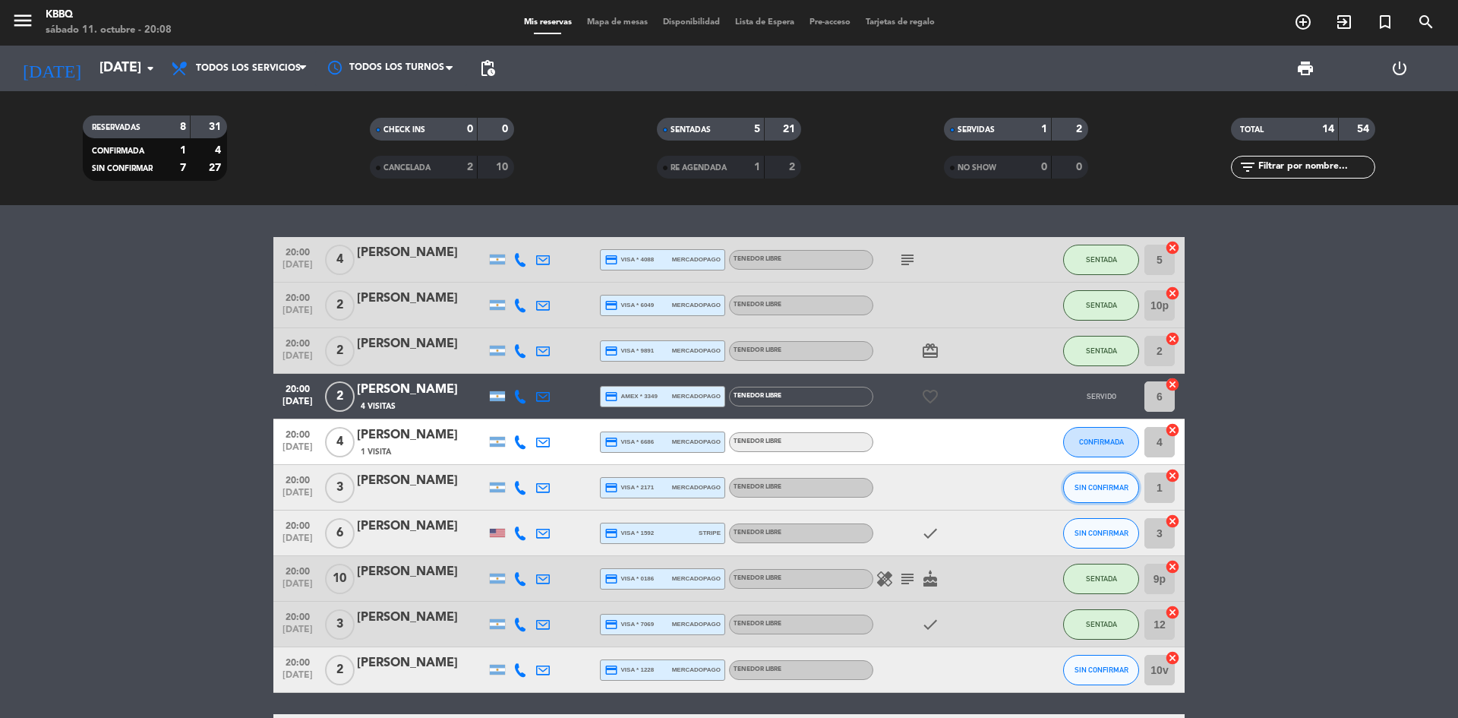
click at [1085, 493] on button "SIN CONFIRMAR" at bounding box center [1101, 487] width 76 height 30
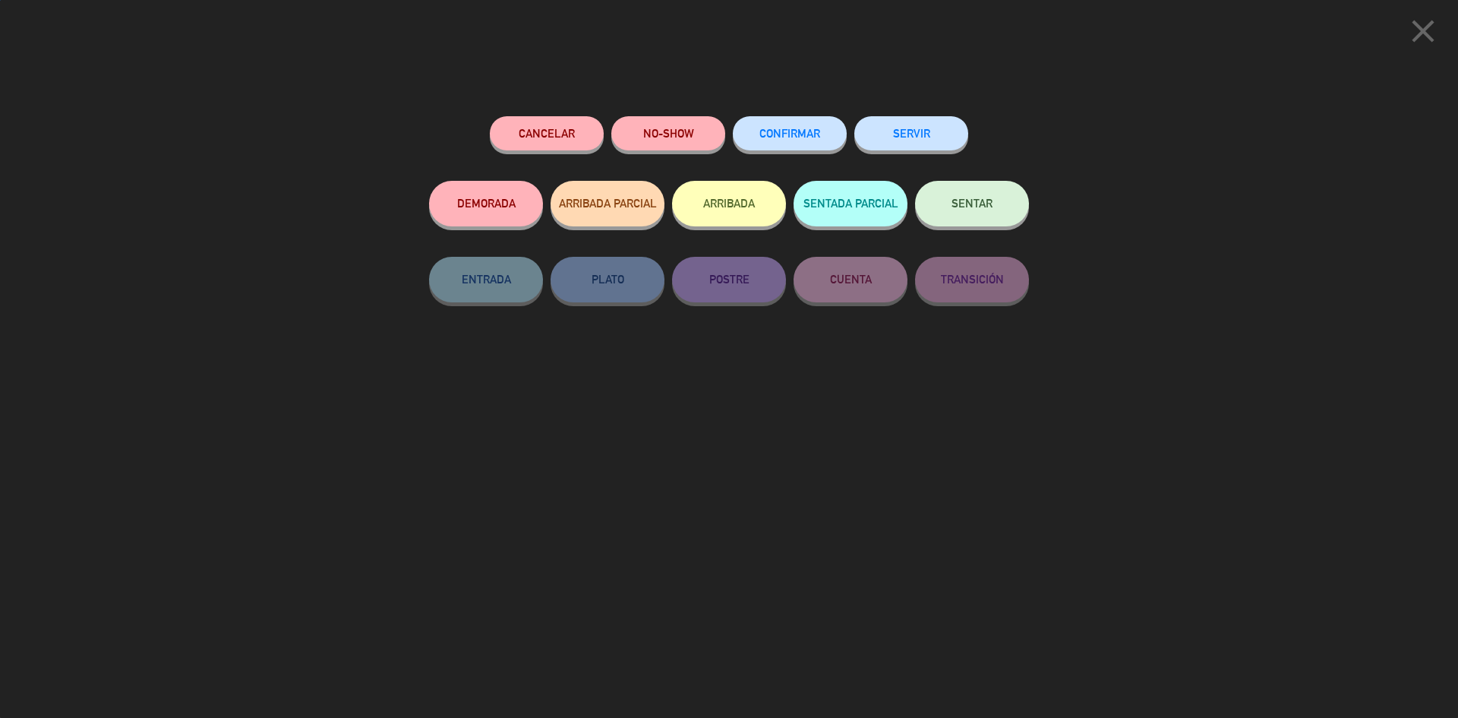
click at [1004, 213] on button "SENTAR" at bounding box center [972, 204] width 114 height 46
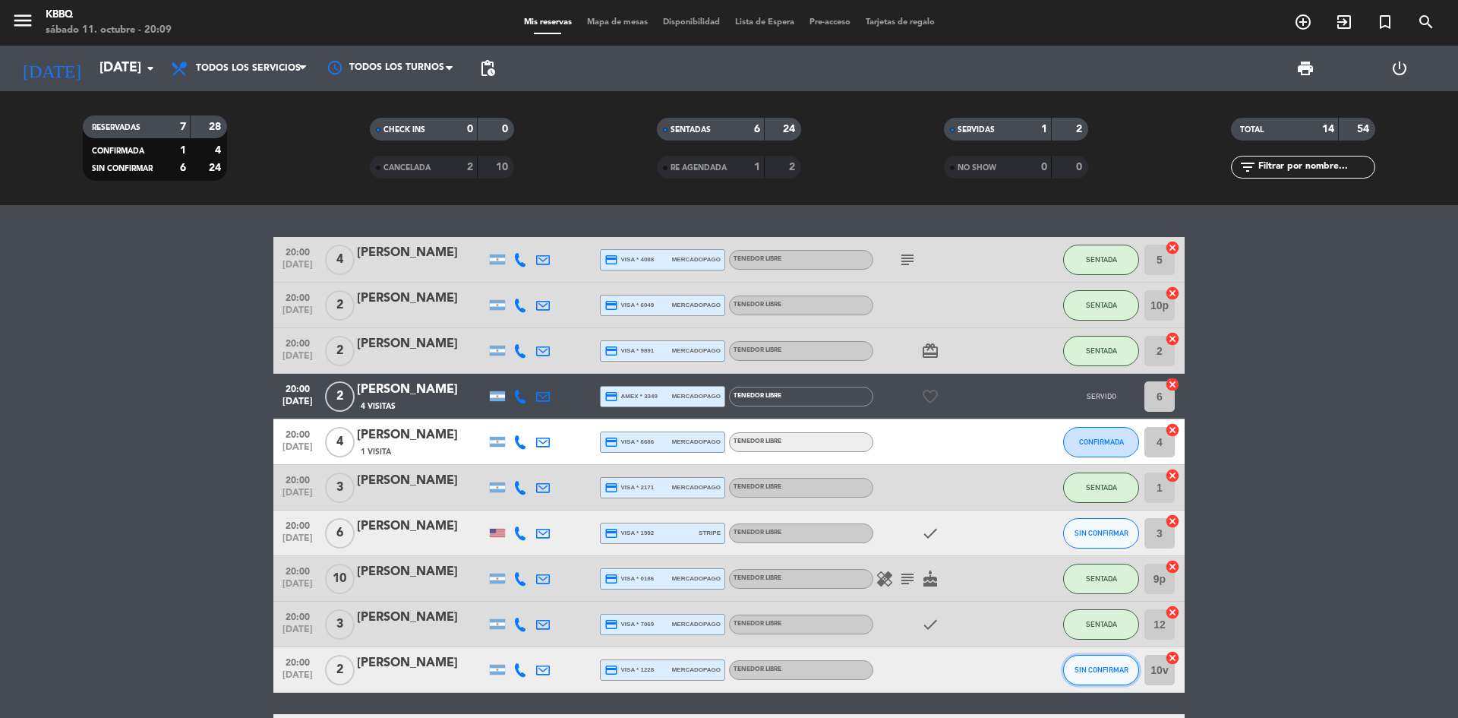
click at [1084, 674] on button "SIN CONFIRMAR" at bounding box center [1101, 670] width 76 height 30
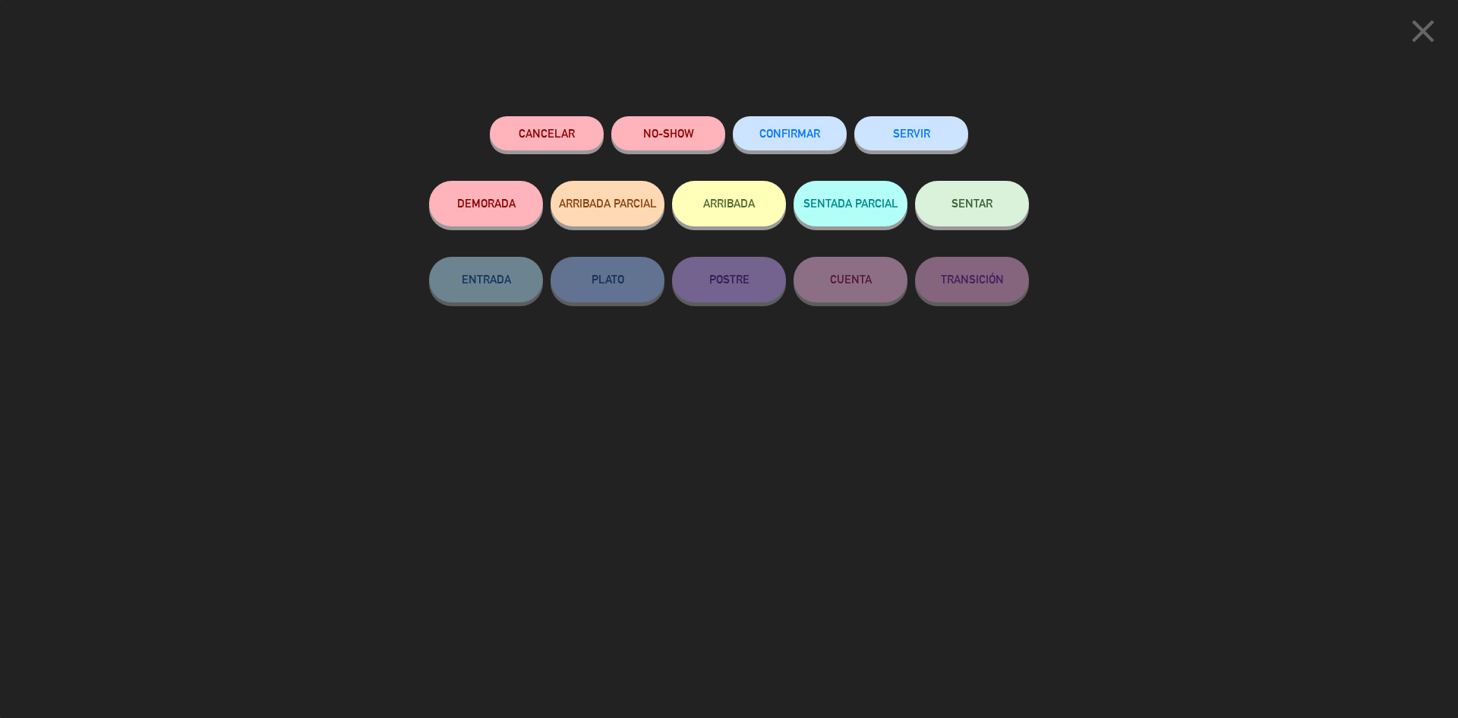
click at [970, 221] on button "SENTAR" at bounding box center [972, 204] width 114 height 46
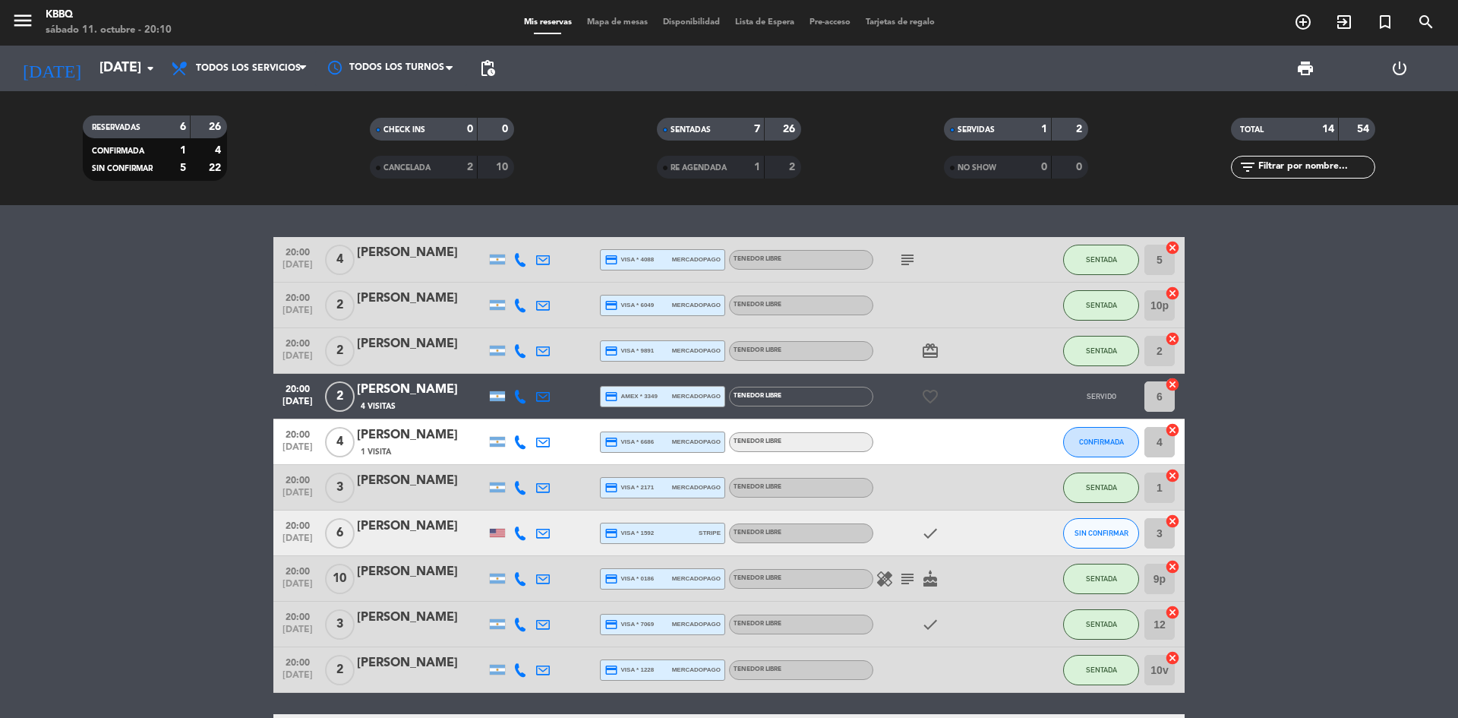
scroll to position [76, 0]
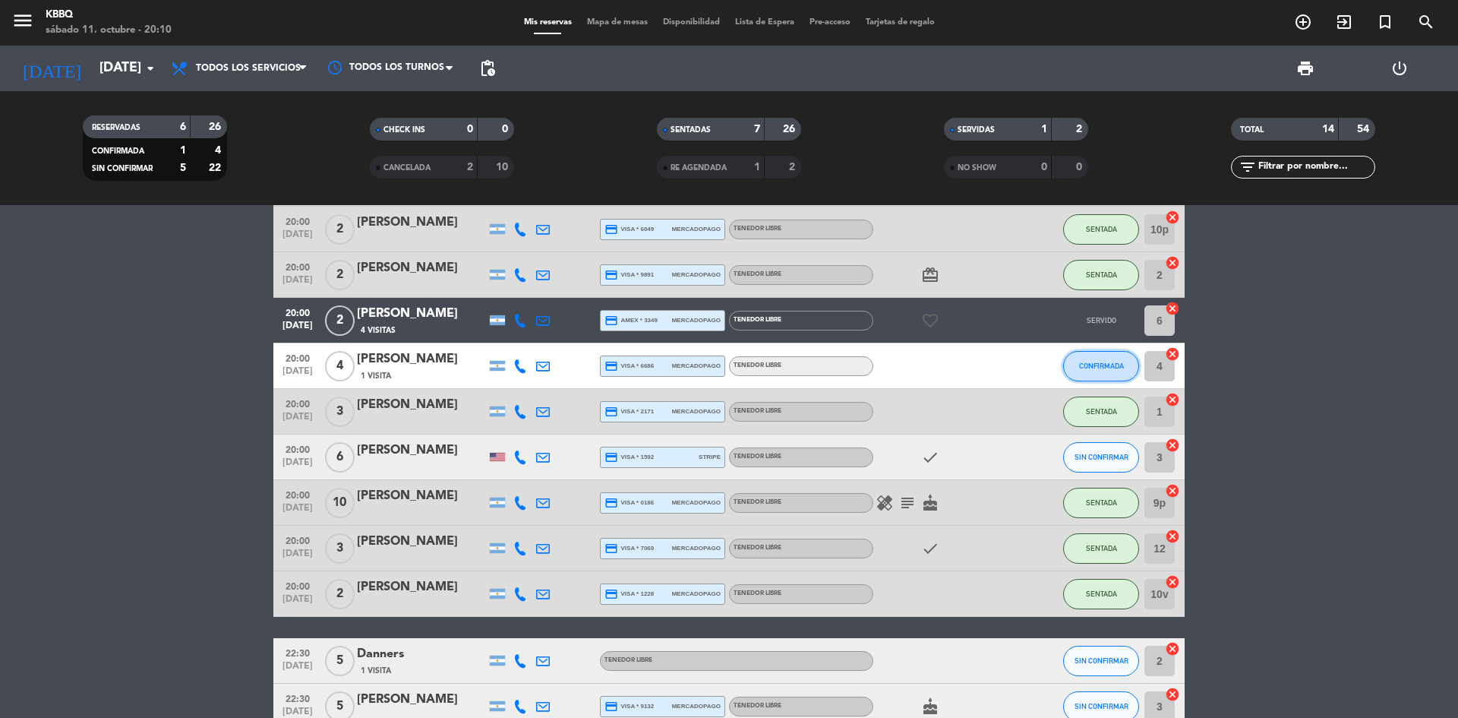
click at [1115, 362] on span "CONFIRMADA" at bounding box center [1101, 365] width 45 height 8
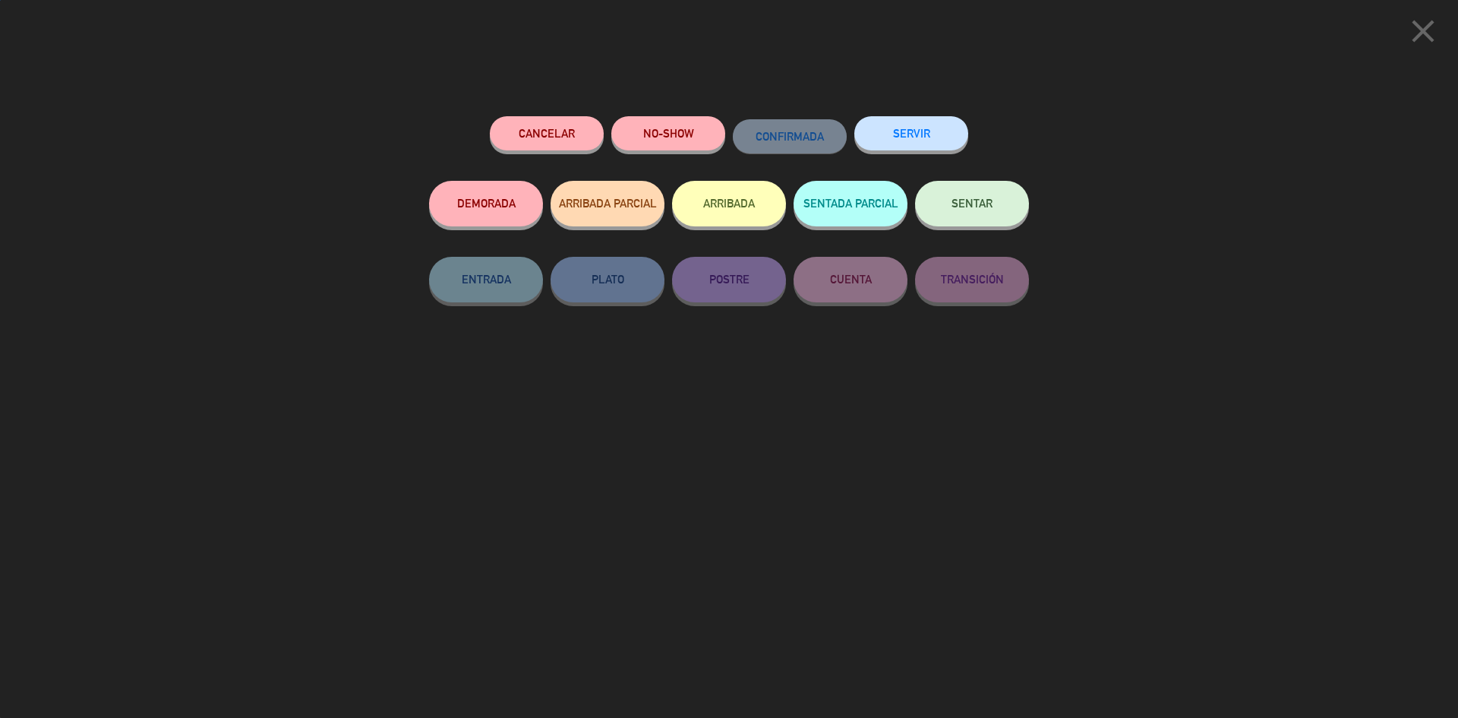
click at [942, 228] on div "SENTAR" at bounding box center [972, 219] width 114 height 76
click at [982, 199] on span "SENTAR" at bounding box center [971, 203] width 41 height 13
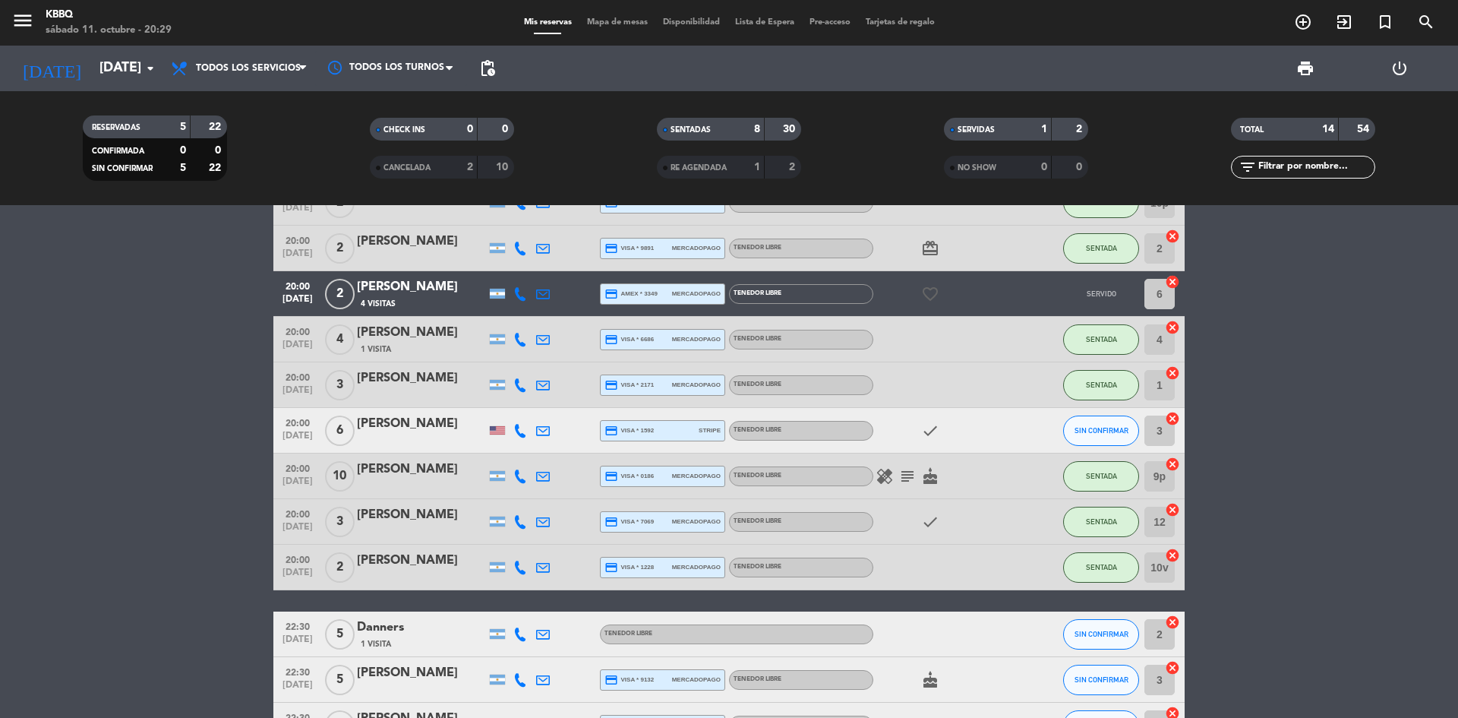
scroll to position [27, 0]
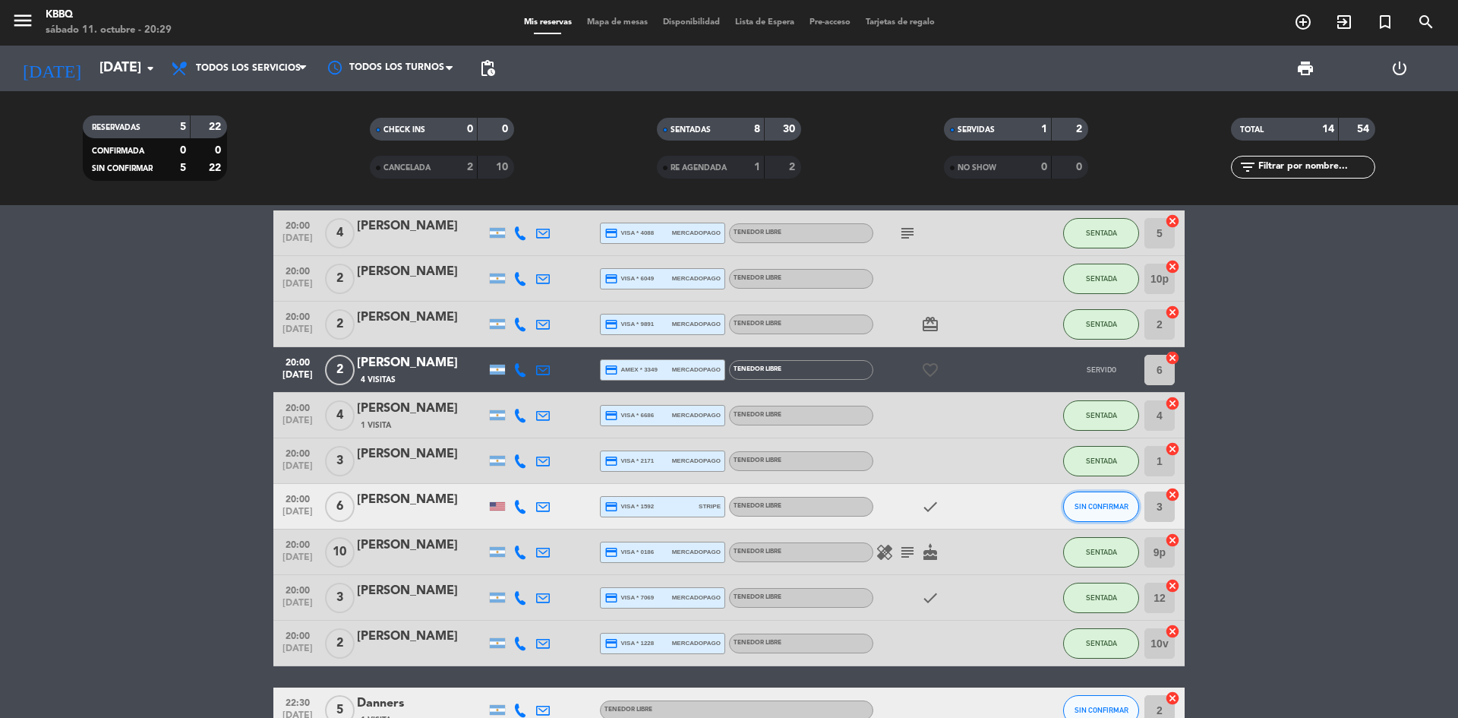
click at [1109, 501] on button "SIN CONFIRMAR" at bounding box center [1101, 506] width 76 height 30
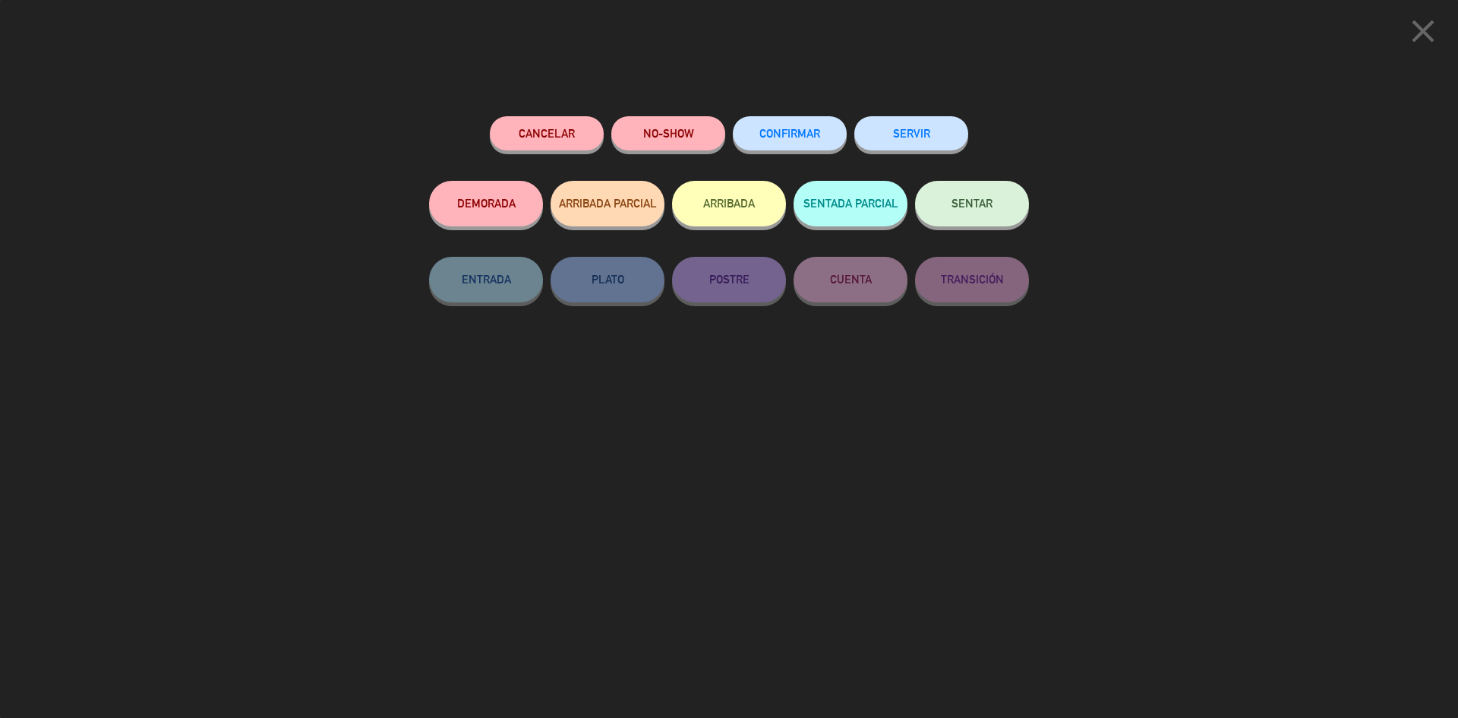
click at [973, 194] on button "SENTAR" at bounding box center [972, 204] width 114 height 46
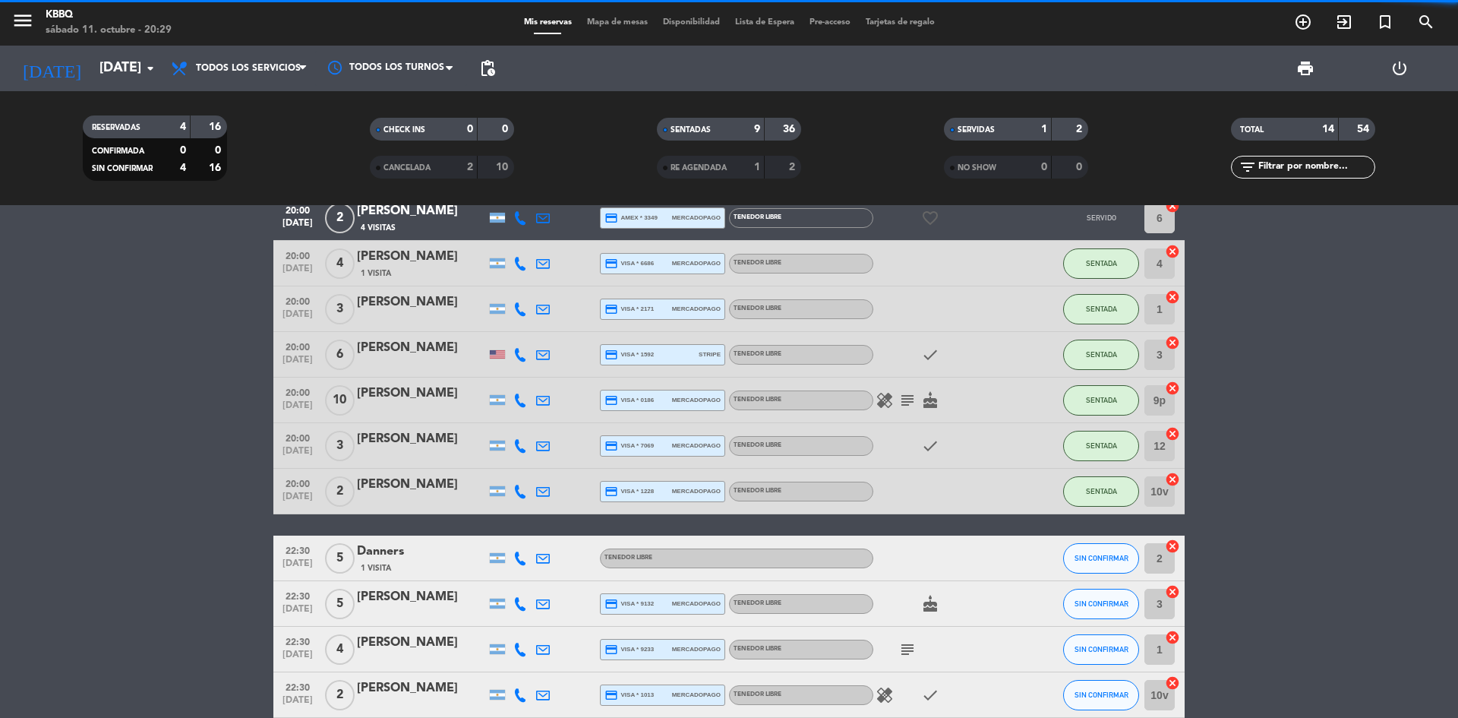
scroll to position [0, 0]
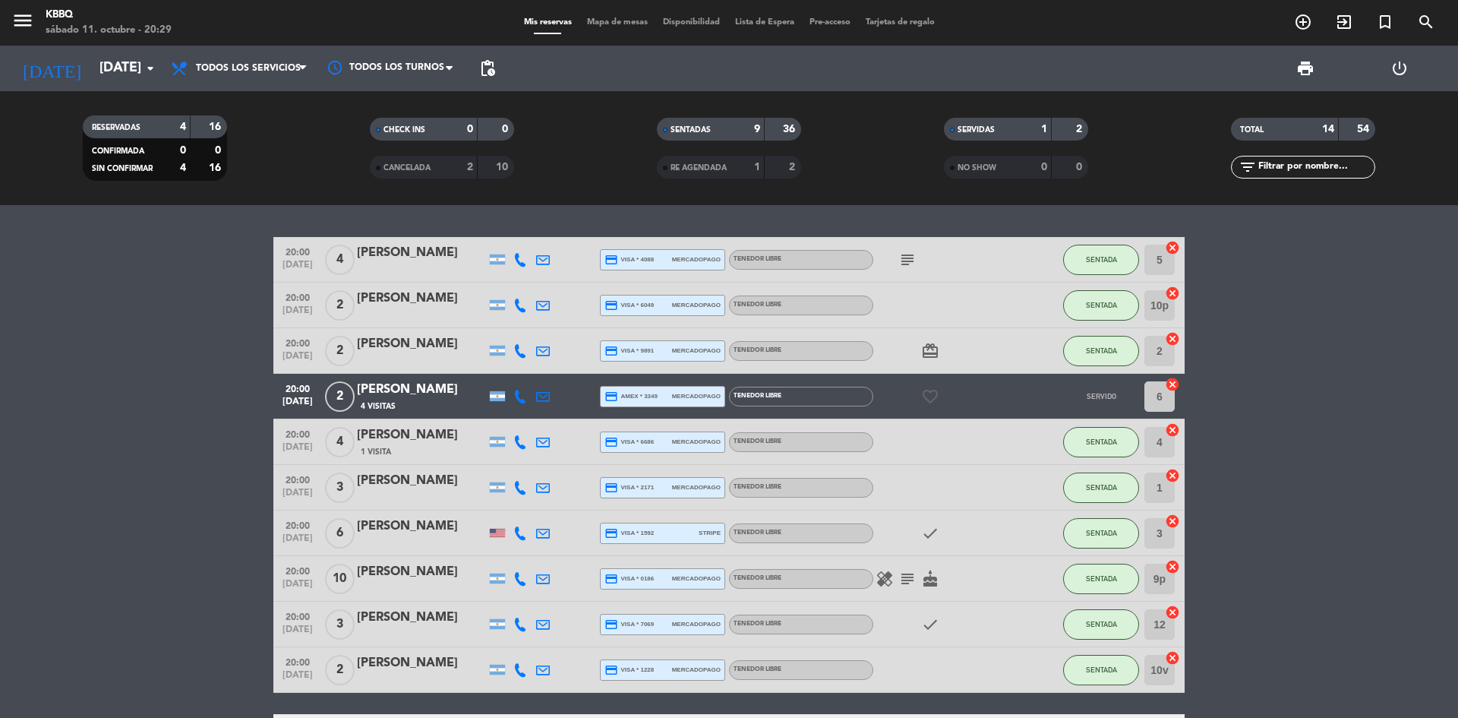
click at [891, 401] on div "favorite_border" at bounding box center [941, 396] width 137 height 45
click at [996, 399] on div "favorite_border" at bounding box center [941, 396] width 137 height 45
click at [1087, 355] on button "SENTADA" at bounding box center [1101, 351] width 76 height 30
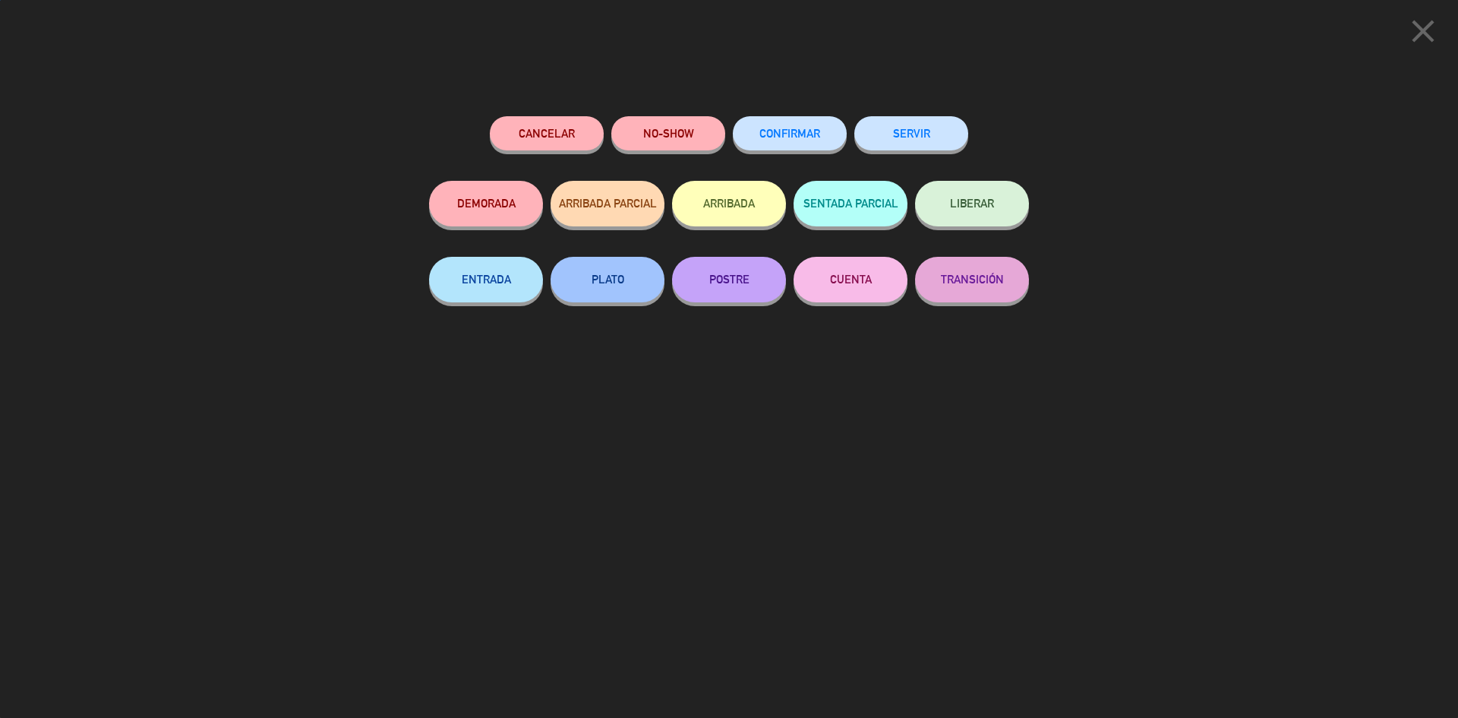
drag, startPoint x: 1386, startPoint y: 371, endPoint x: 1343, endPoint y: 162, distance: 214.0
click at [1389, 371] on div "close Cancelar NO-SHOW CONFIRMAR SERVIR DEMORADA ARRIBADA PARCIAL ARRIBADA SENT…" at bounding box center [729, 359] width 1458 height 718
click at [1415, 28] on icon "close" at bounding box center [1423, 31] width 38 height 38
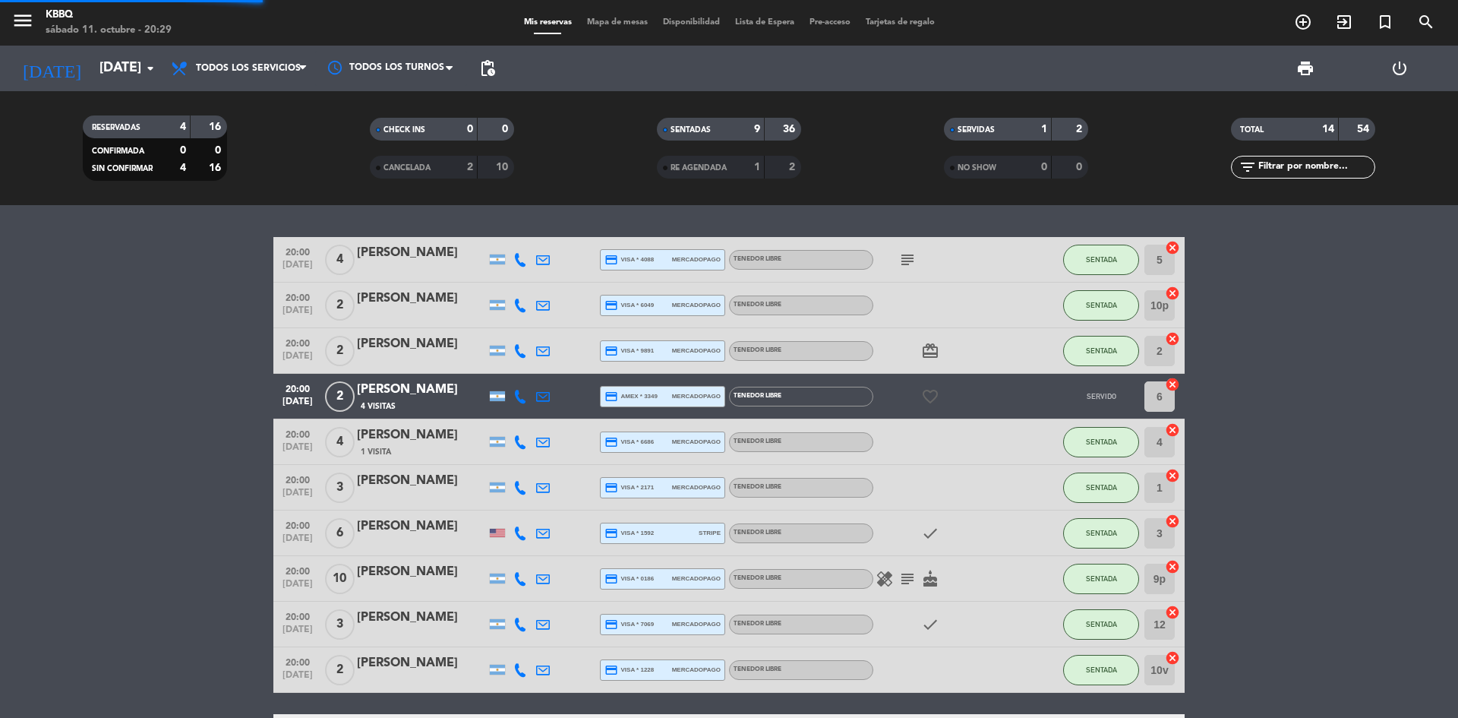
scroll to position [254, 0]
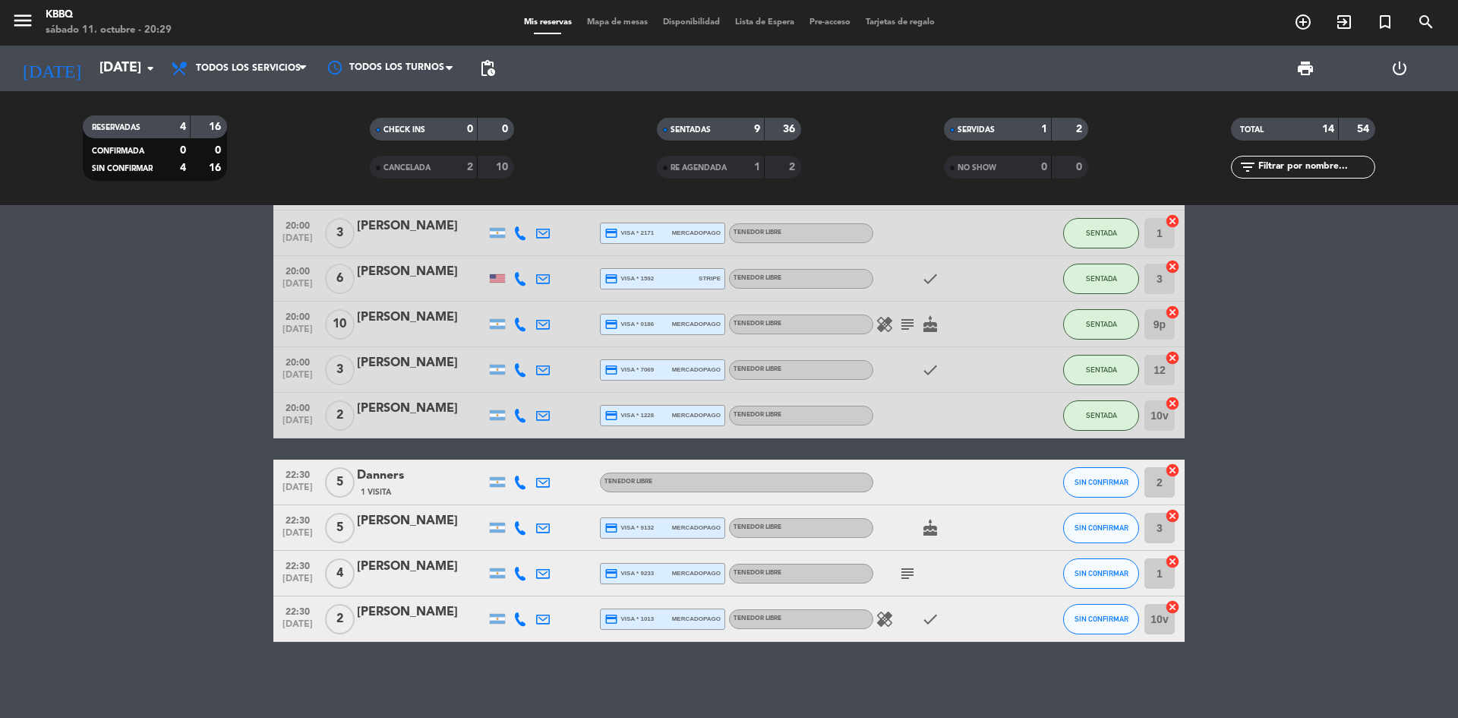
click at [901, 571] on icon "subject" at bounding box center [907, 573] width 18 height 18
click at [888, 319] on icon "healing" at bounding box center [884, 324] width 18 height 18
click at [50, 341] on bookings-row "20:00 [DATE] 4 [PERSON_NAME] credit_card visa * 4088 mercadopago Tenedor Libre …" at bounding box center [729, 312] width 1458 height 659
click at [900, 577] on icon "subject" at bounding box center [907, 573] width 18 height 18
click at [1412, 435] on bookings-row "20:00 [DATE] 4 [PERSON_NAME] credit_card visa * 4088 mercadopago Tenedor Libre …" at bounding box center [729, 312] width 1458 height 659
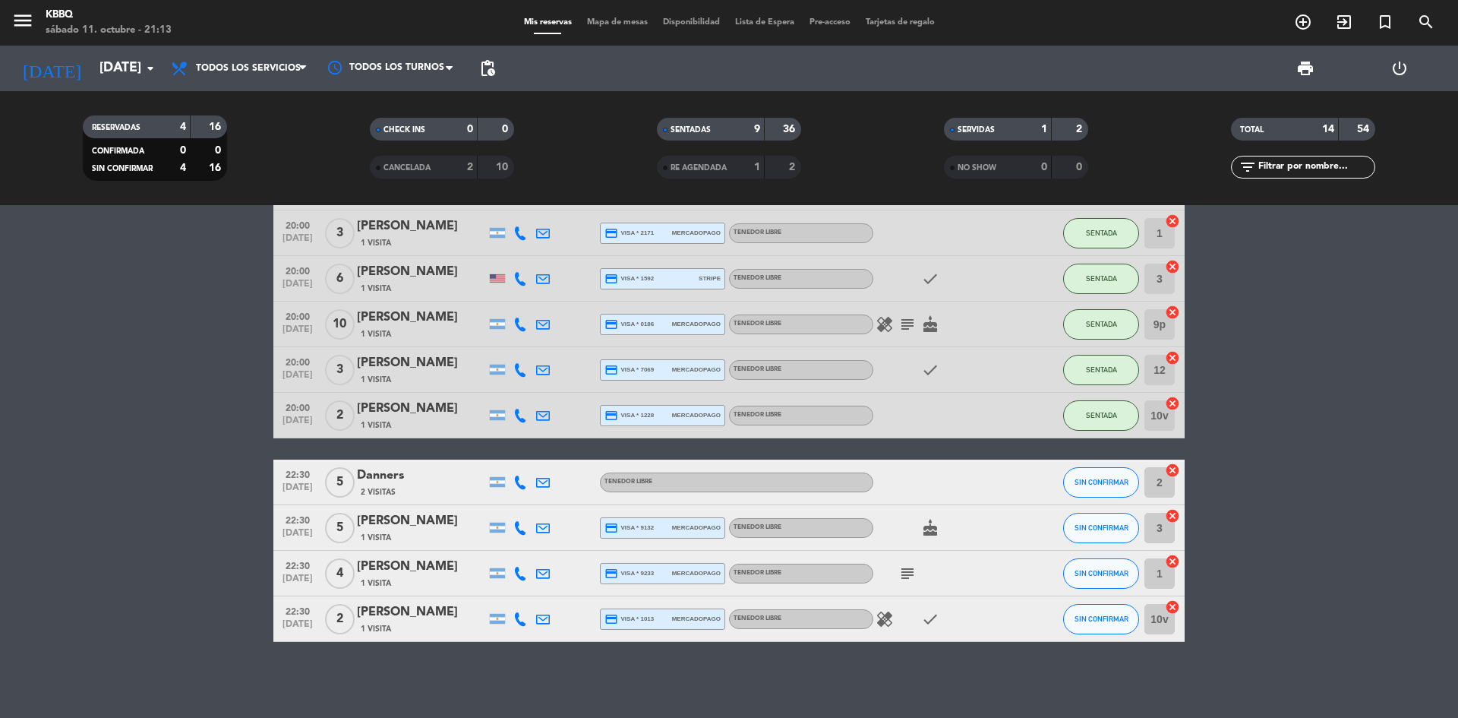
click at [909, 582] on icon "subject" at bounding box center [907, 573] width 18 height 18
click at [882, 619] on icon "healing" at bounding box center [884, 619] width 18 height 18
click at [907, 573] on icon "subject" at bounding box center [907, 573] width 18 height 18
